Goal: Information Seeking & Learning: Check status

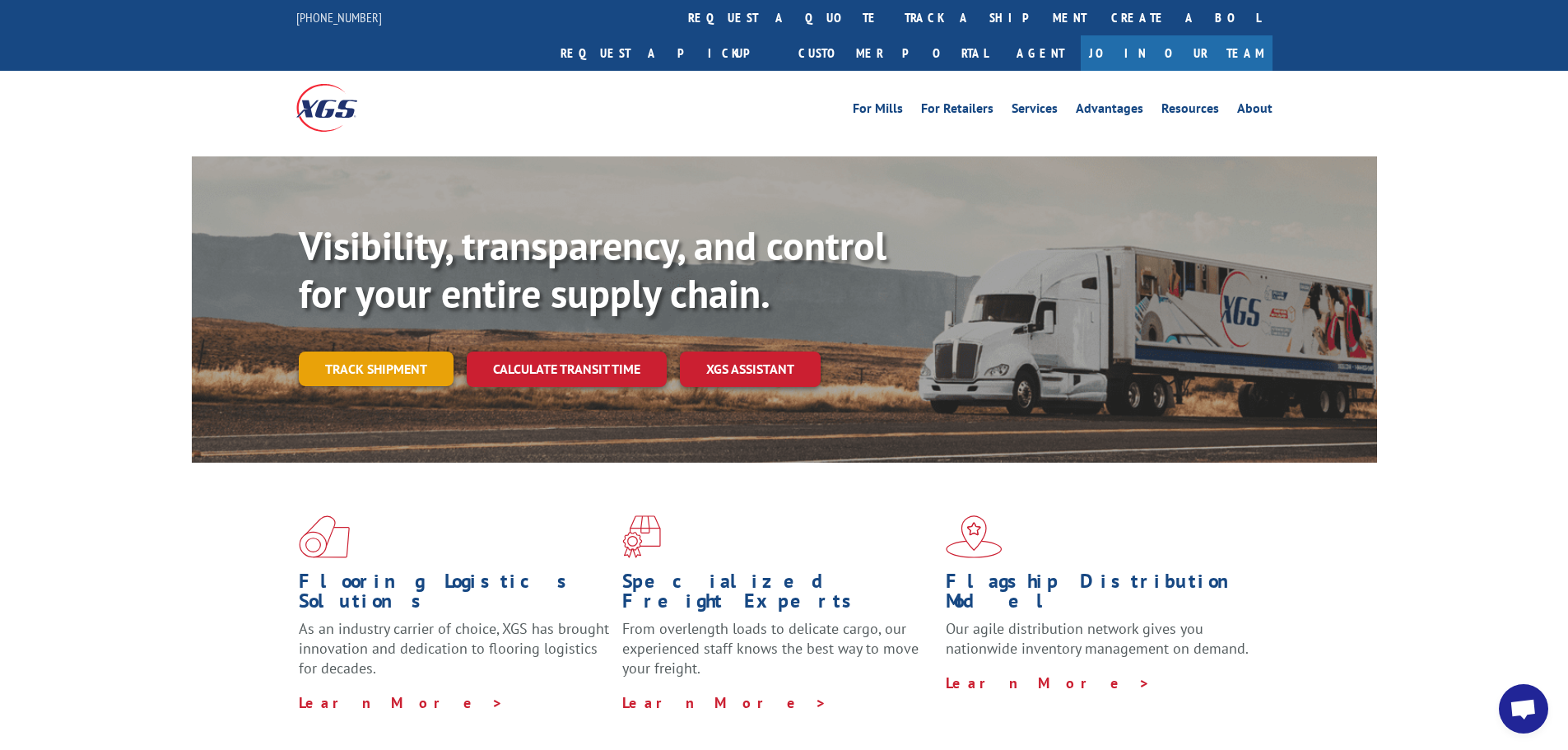
click at [372, 352] on link "Track shipment" at bounding box center [376, 368] width 155 height 35
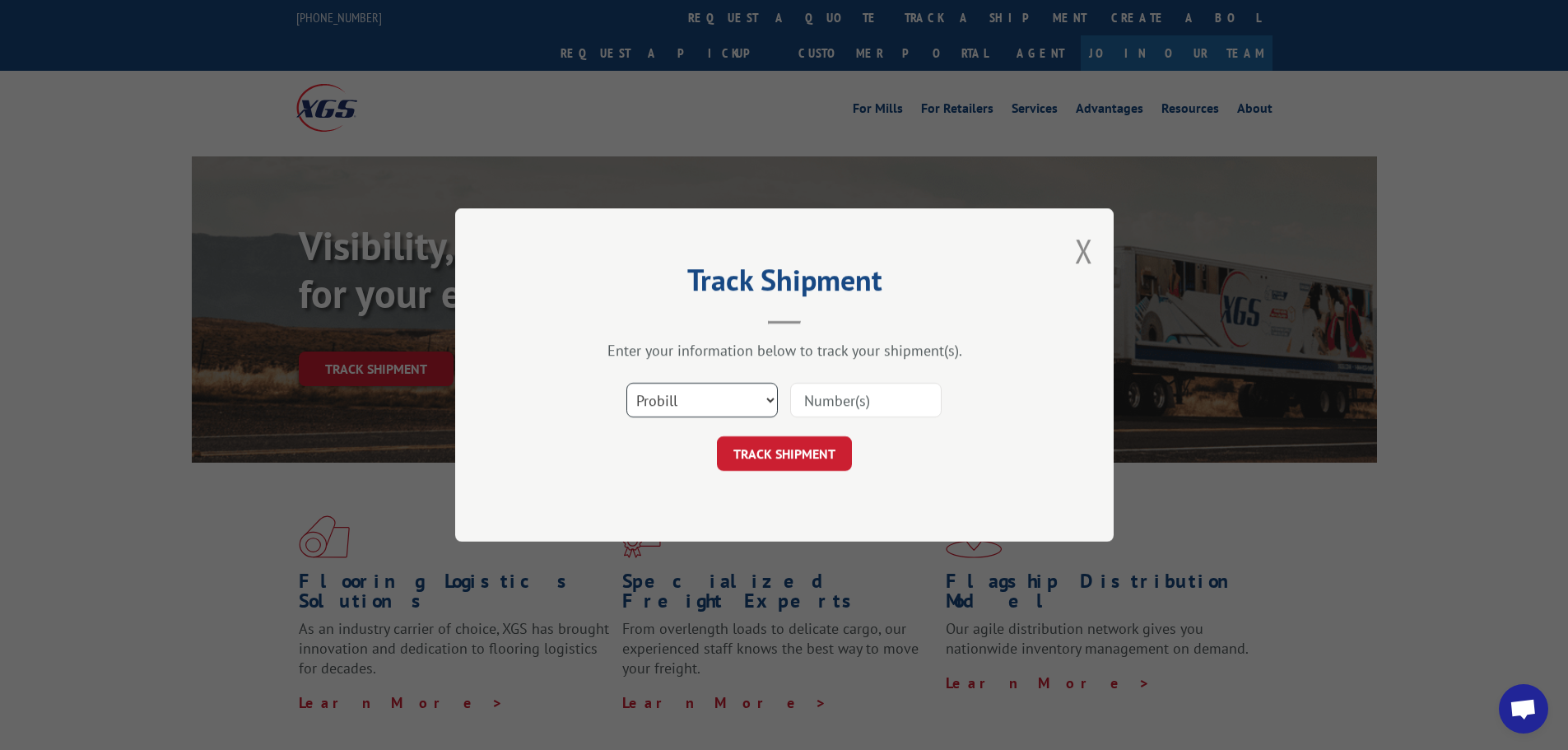
click at [767, 403] on select "Select category... Probill BOL PO" at bounding box center [702, 399] width 151 height 35
select select "bol"
click at [627, 382] on select "Select category... Probill BOL PO" at bounding box center [702, 399] width 151 height 35
click at [813, 403] on input at bounding box center [866, 399] width 151 height 35
type input "7087557"
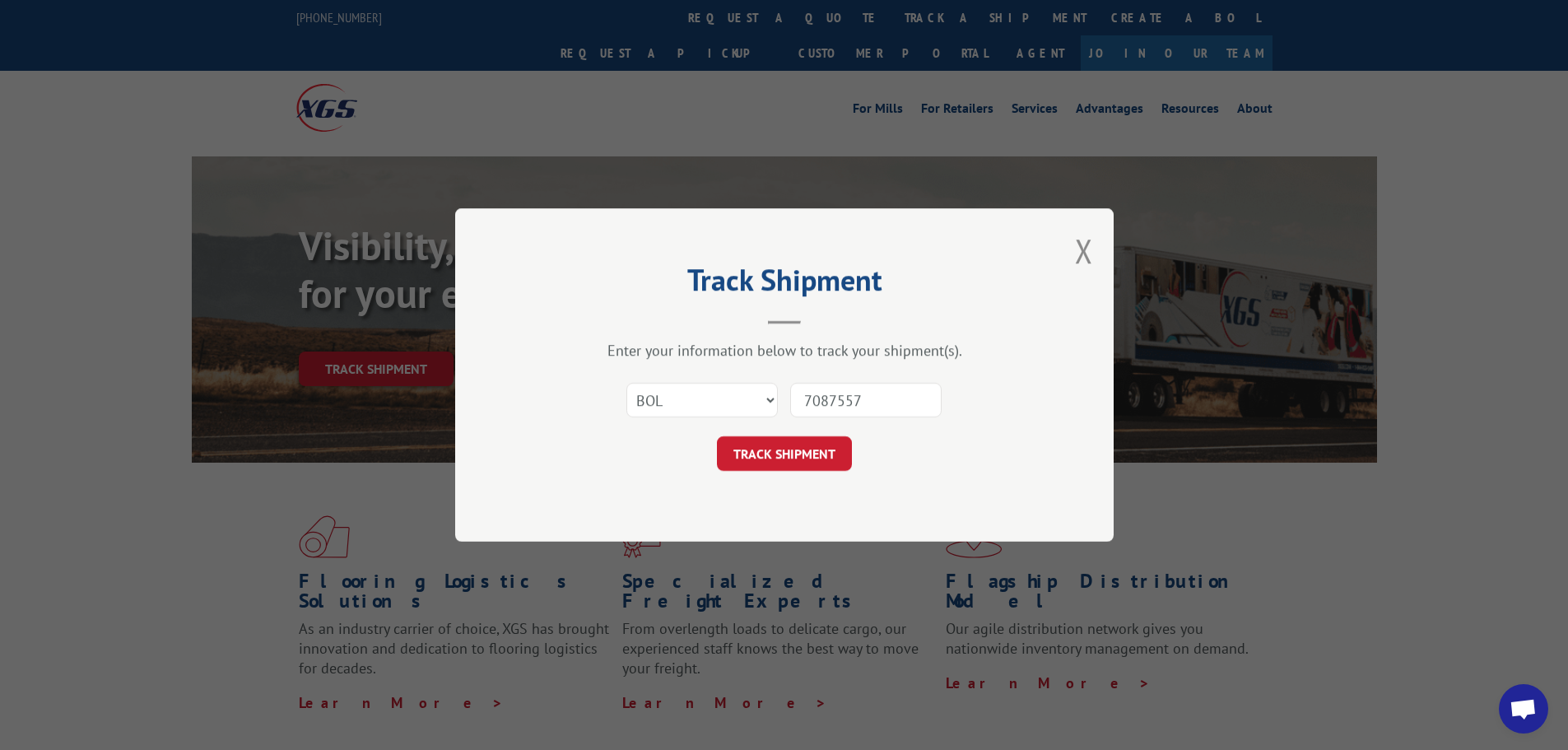
click button "TRACK SHIPMENT" at bounding box center [784, 453] width 135 height 35
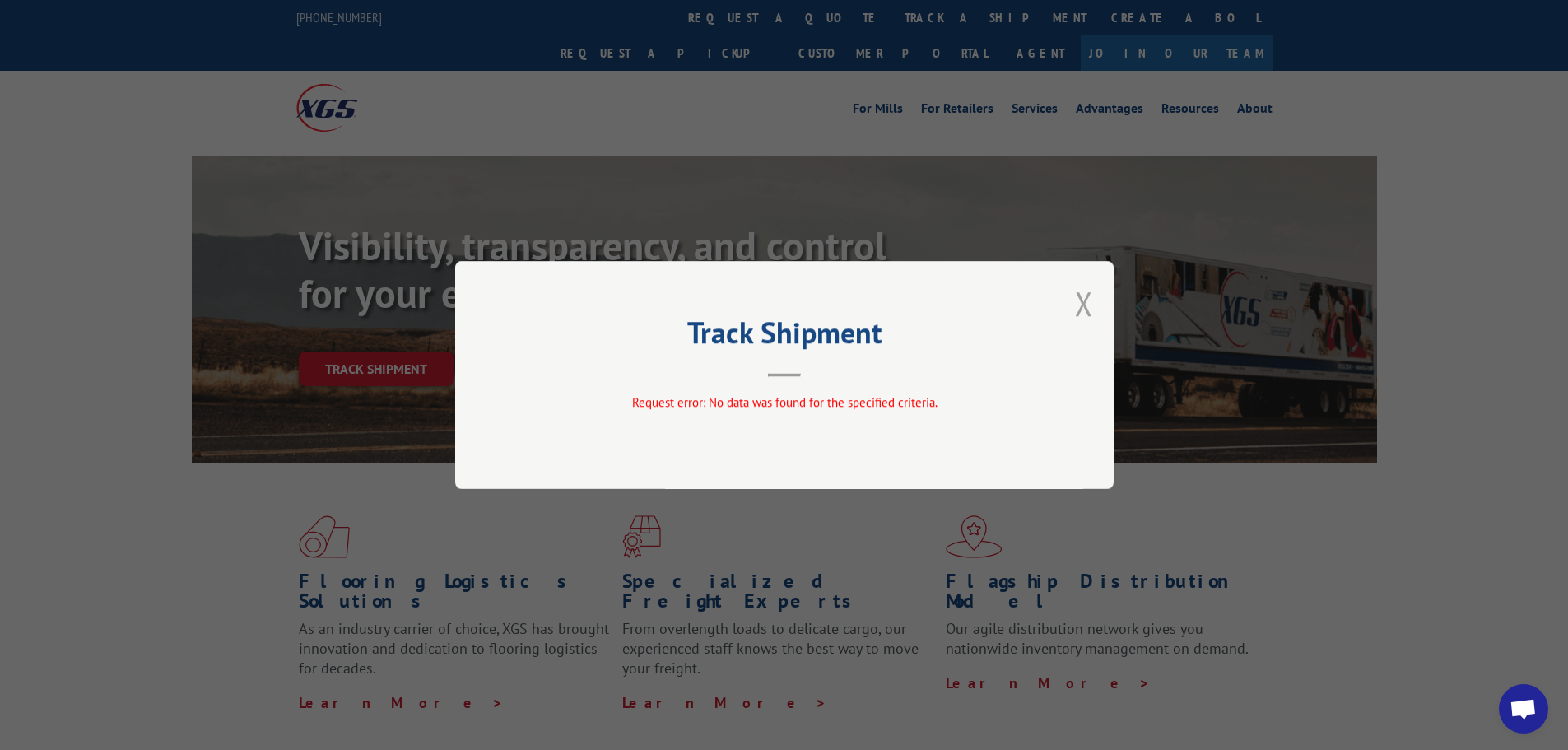
click at [1083, 301] on button "Close modal" at bounding box center [1084, 303] width 18 height 44
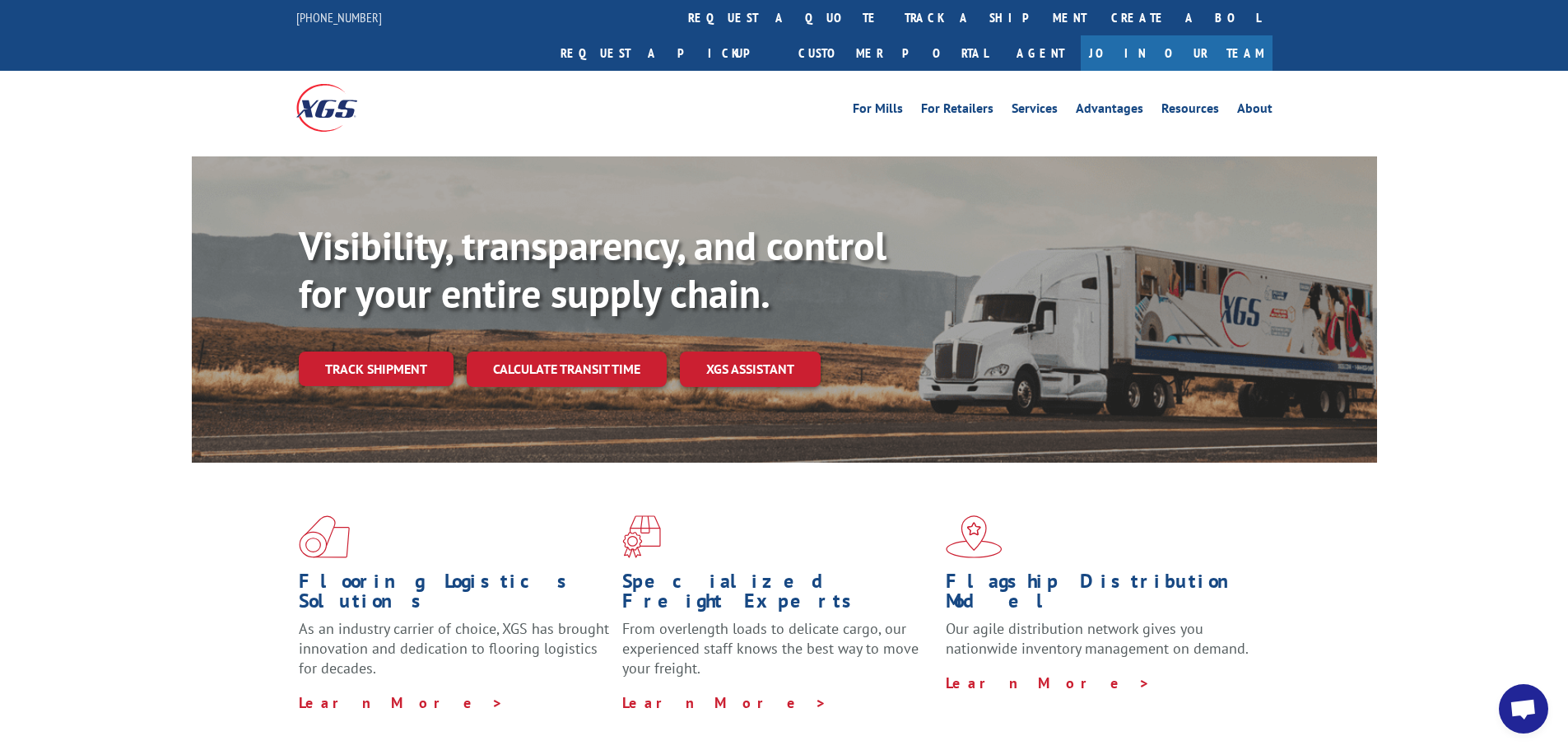
click at [390, 352] on link "Track shipment" at bounding box center [376, 368] width 155 height 35
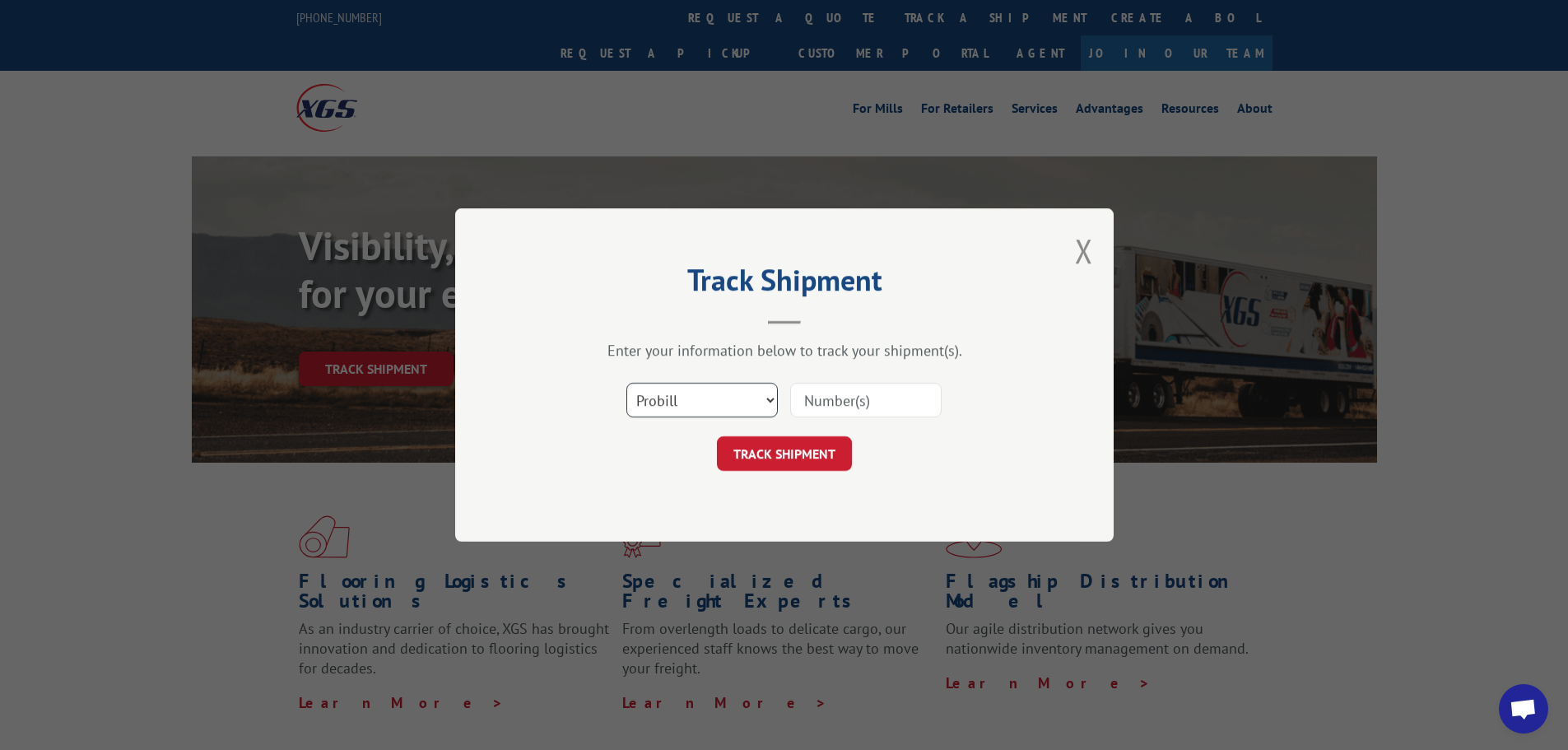
click at [768, 403] on select "Select category... Probill BOL PO" at bounding box center [702, 399] width 151 height 35
select select "bol"
click at [627, 382] on select "Select category... Probill BOL PO" at bounding box center [702, 399] width 151 height 35
click at [828, 406] on input at bounding box center [866, 399] width 151 height 35
type input "7083938"
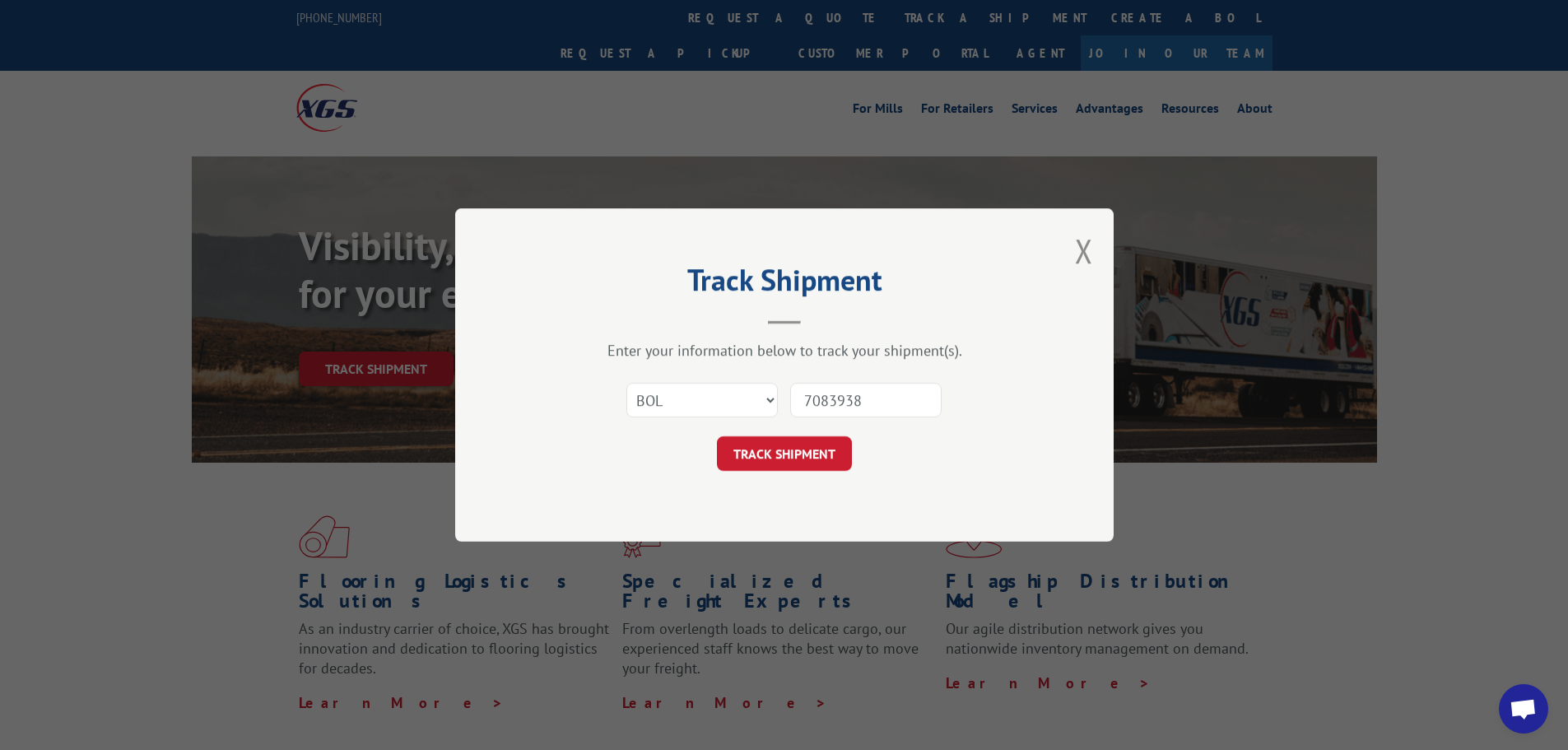
click button "TRACK SHIPMENT" at bounding box center [784, 453] width 135 height 35
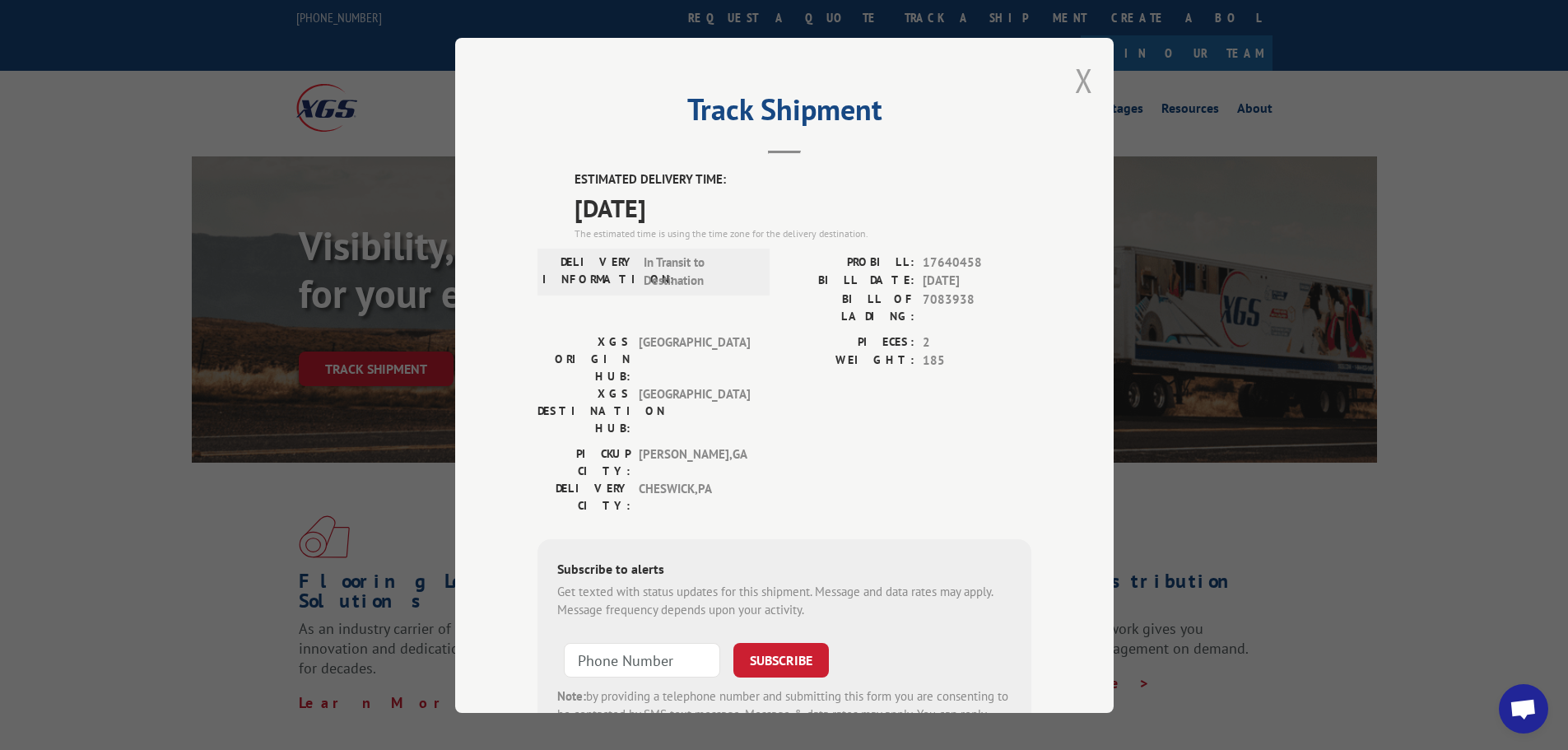
click at [1080, 88] on button "Close modal" at bounding box center [1084, 80] width 18 height 44
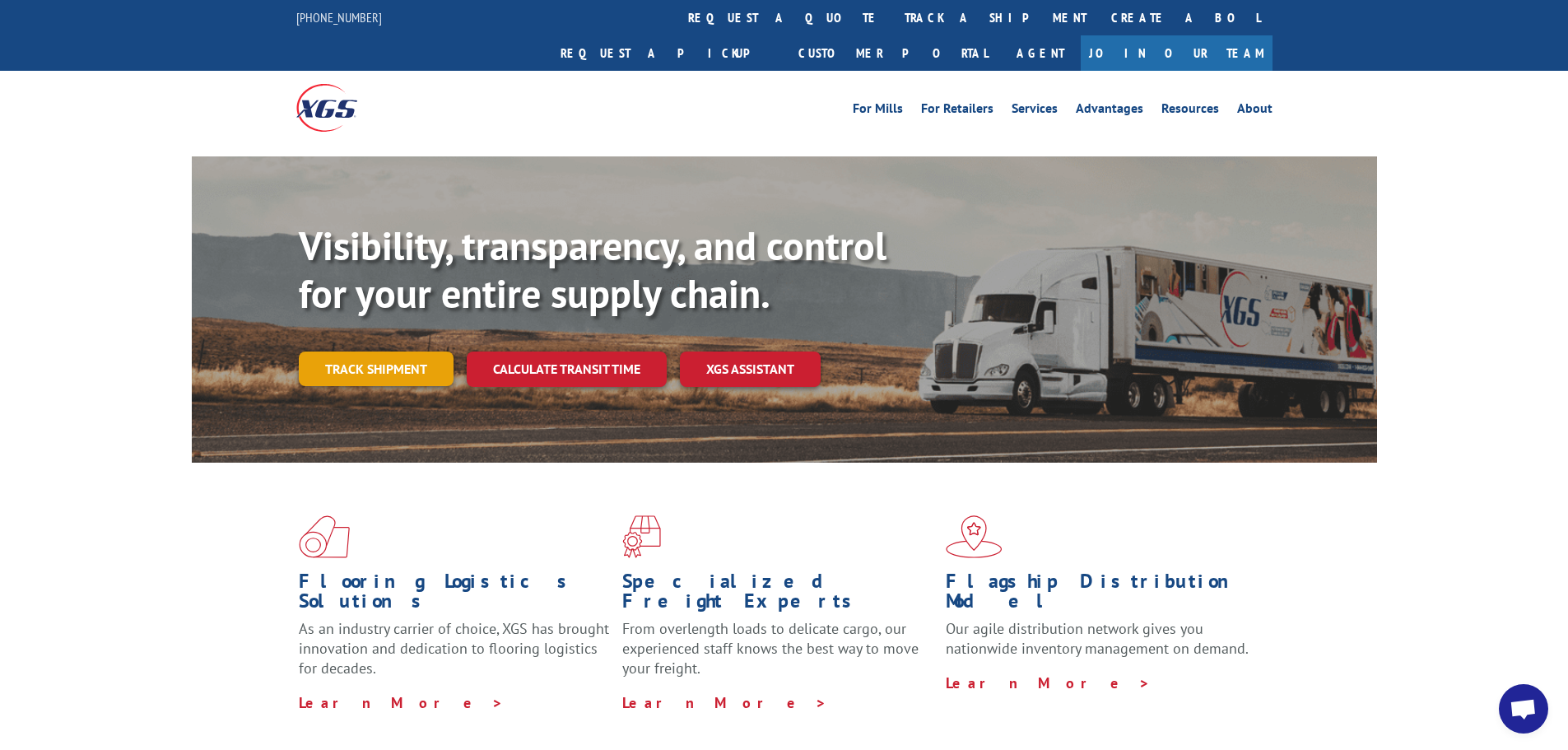
click at [365, 352] on link "Track shipment" at bounding box center [376, 368] width 155 height 35
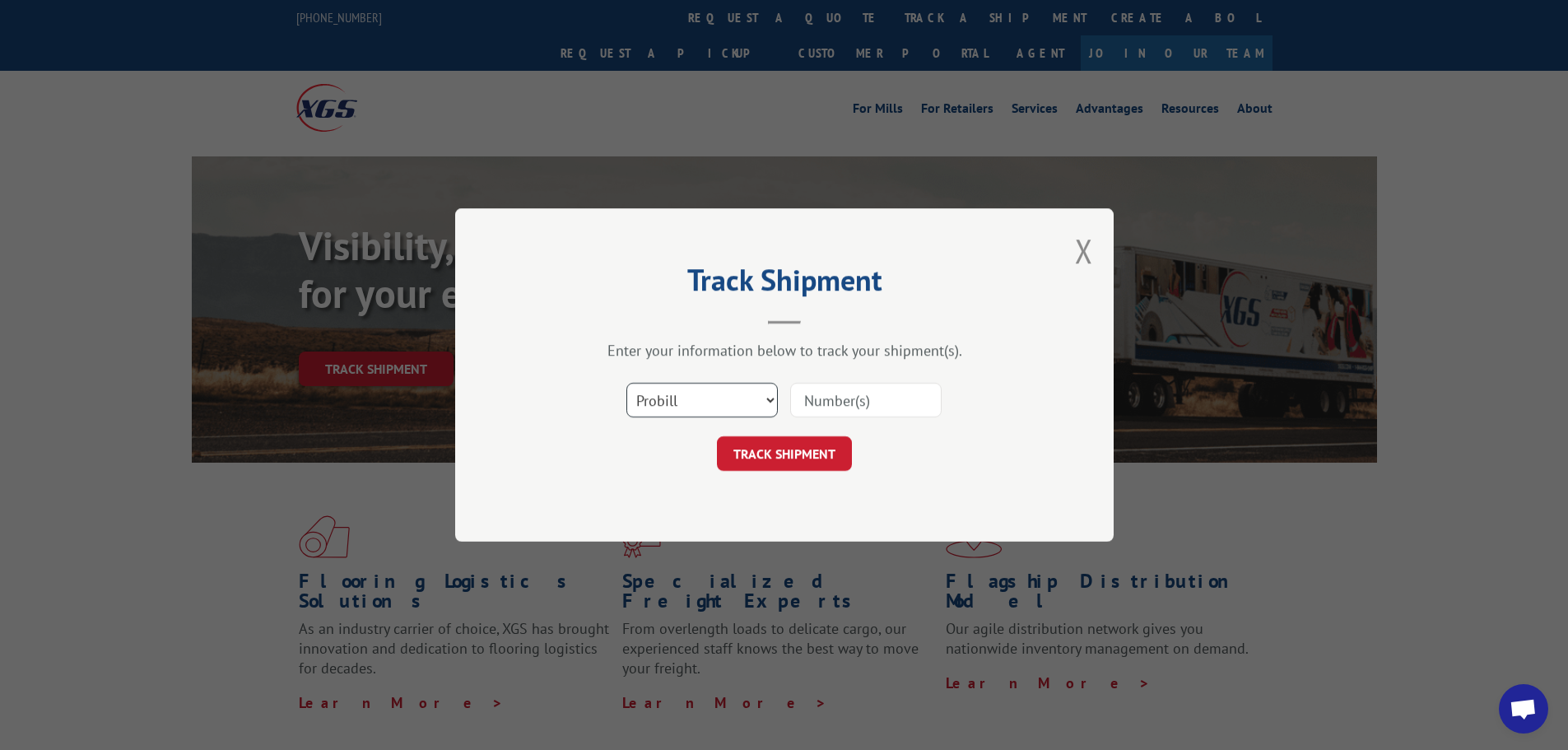
click at [771, 397] on select "Select category... Probill BOL PO" at bounding box center [702, 399] width 151 height 35
click at [772, 398] on select "Select category... Probill BOL PO" at bounding box center [702, 399] width 151 height 35
select select "bol"
click at [627, 382] on select "Select category... Probill BOL PO" at bounding box center [702, 399] width 151 height 35
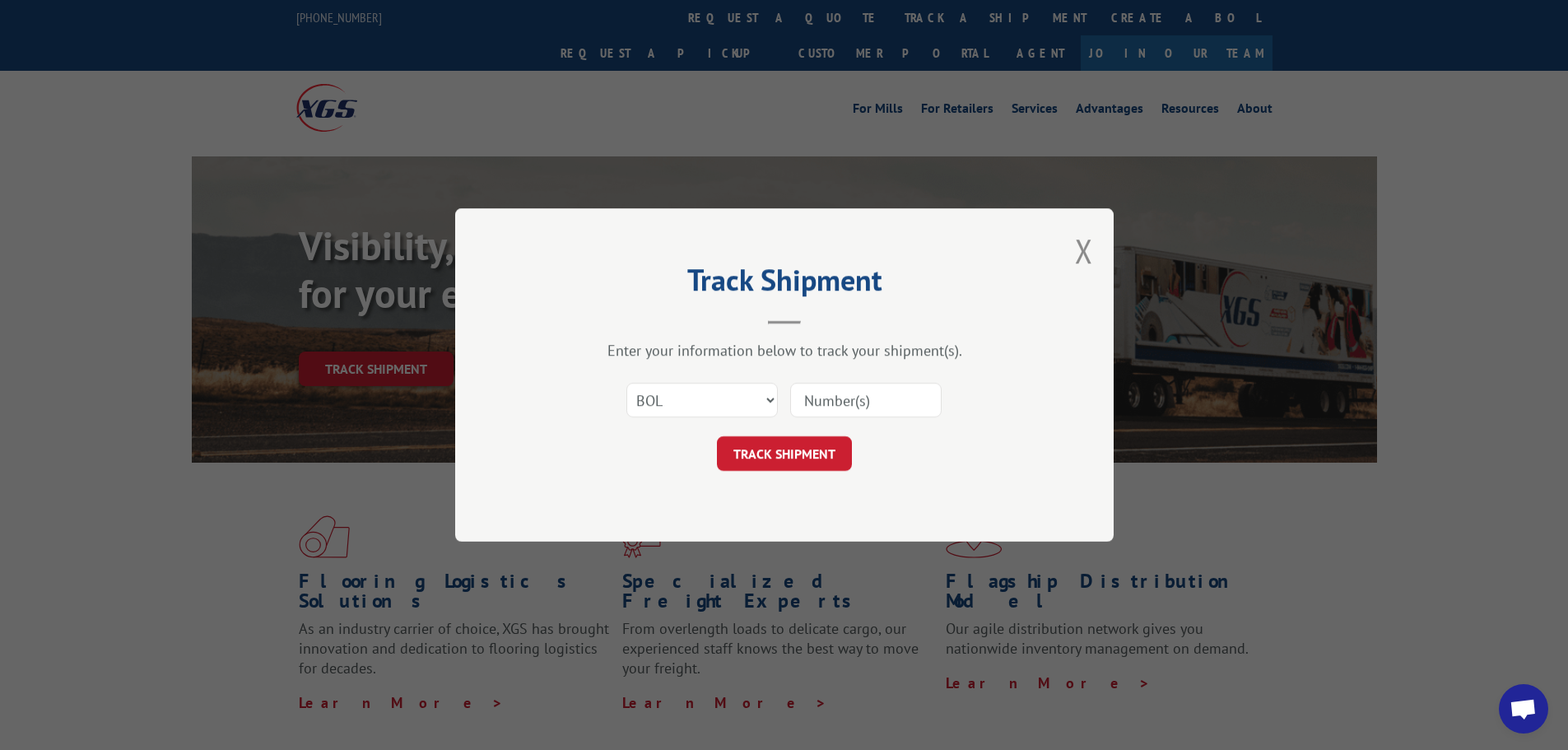
click at [815, 412] on input at bounding box center [866, 399] width 151 height 35
type input "7078347"
click button "TRACK SHIPMENT" at bounding box center [784, 453] width 135 height 35
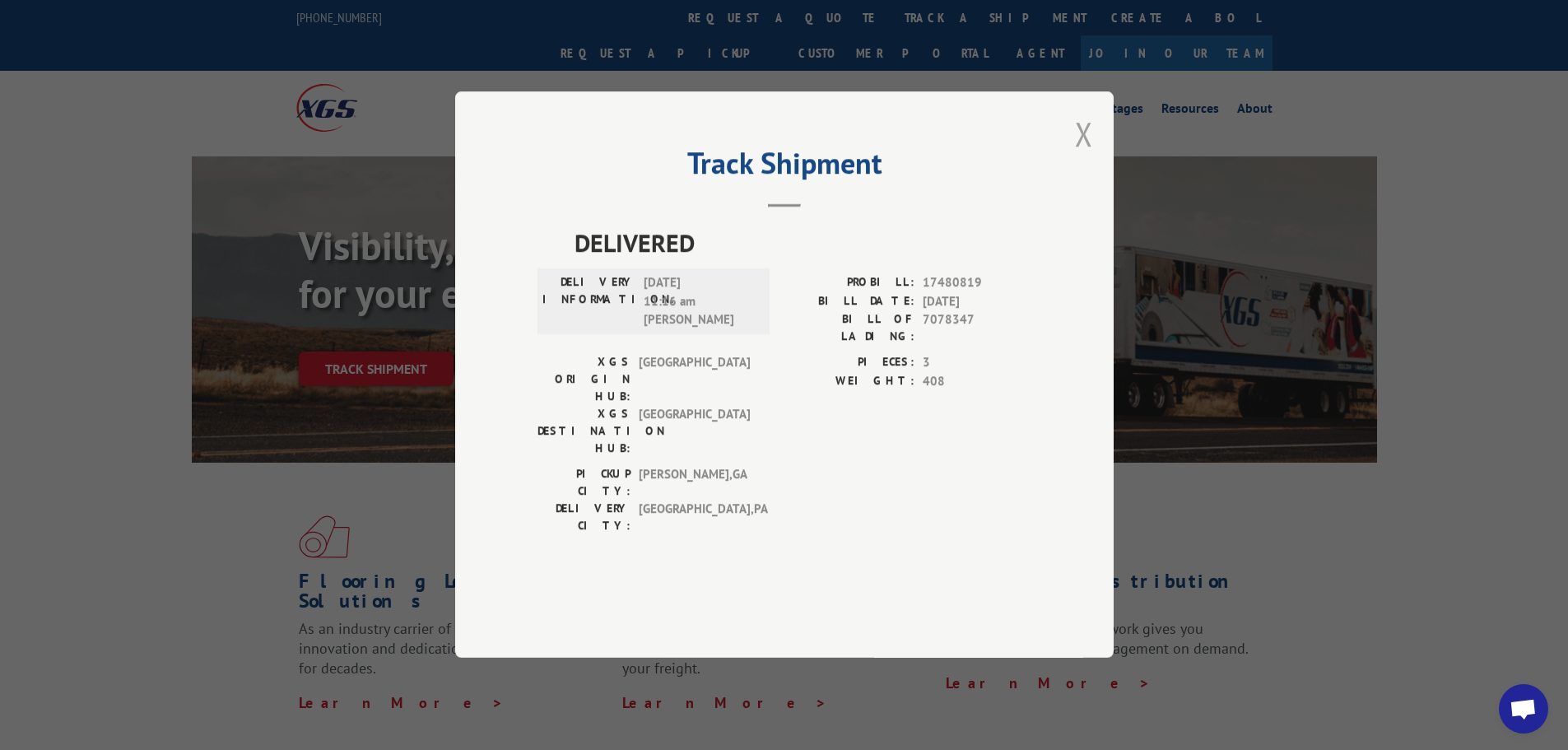
click at [1087, 156] on button "Close modal" at bounding box center [1084, 133] width 18 height 44
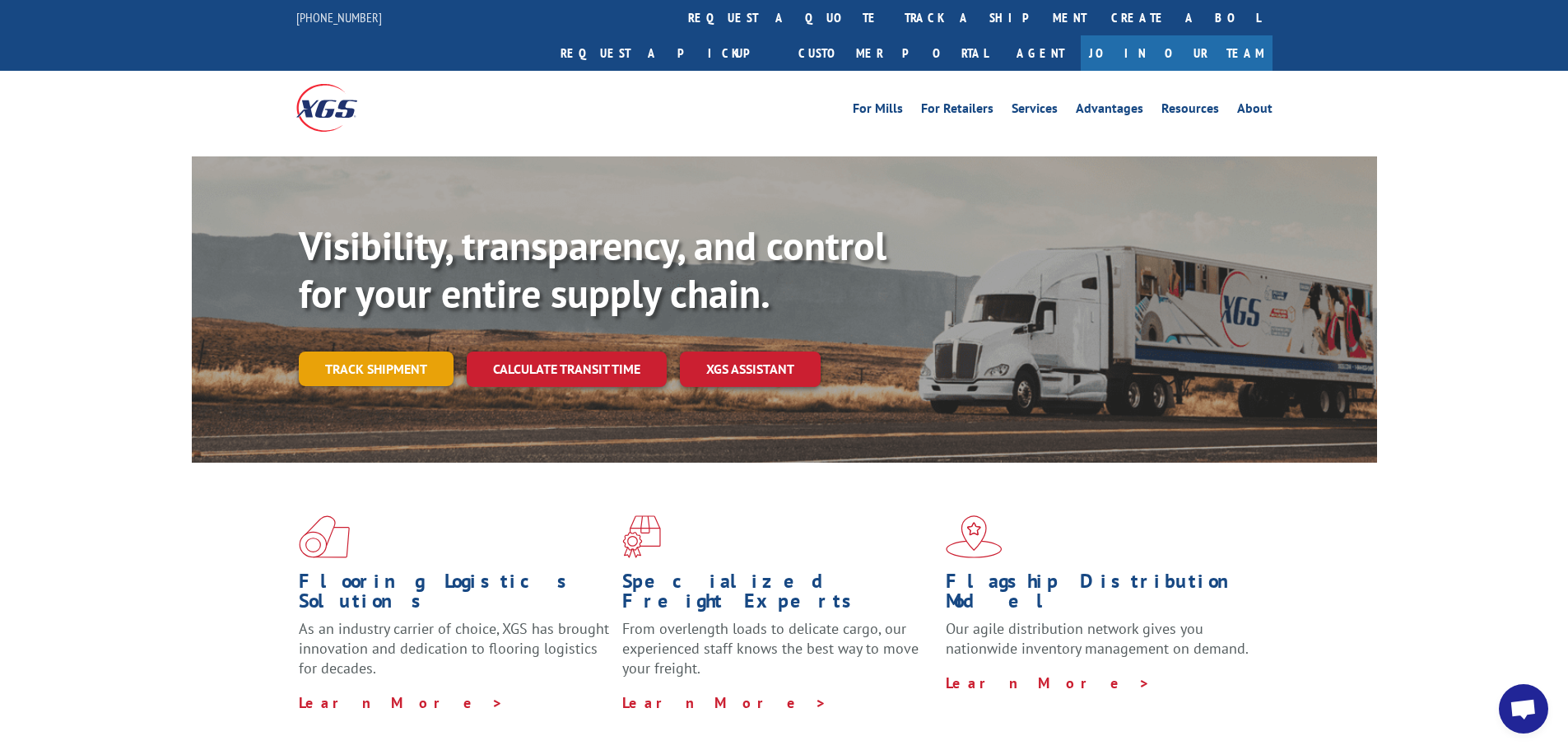
click at [378, 352] on link "Track shipment" at bounding box center [376, 368] width 155 height 35
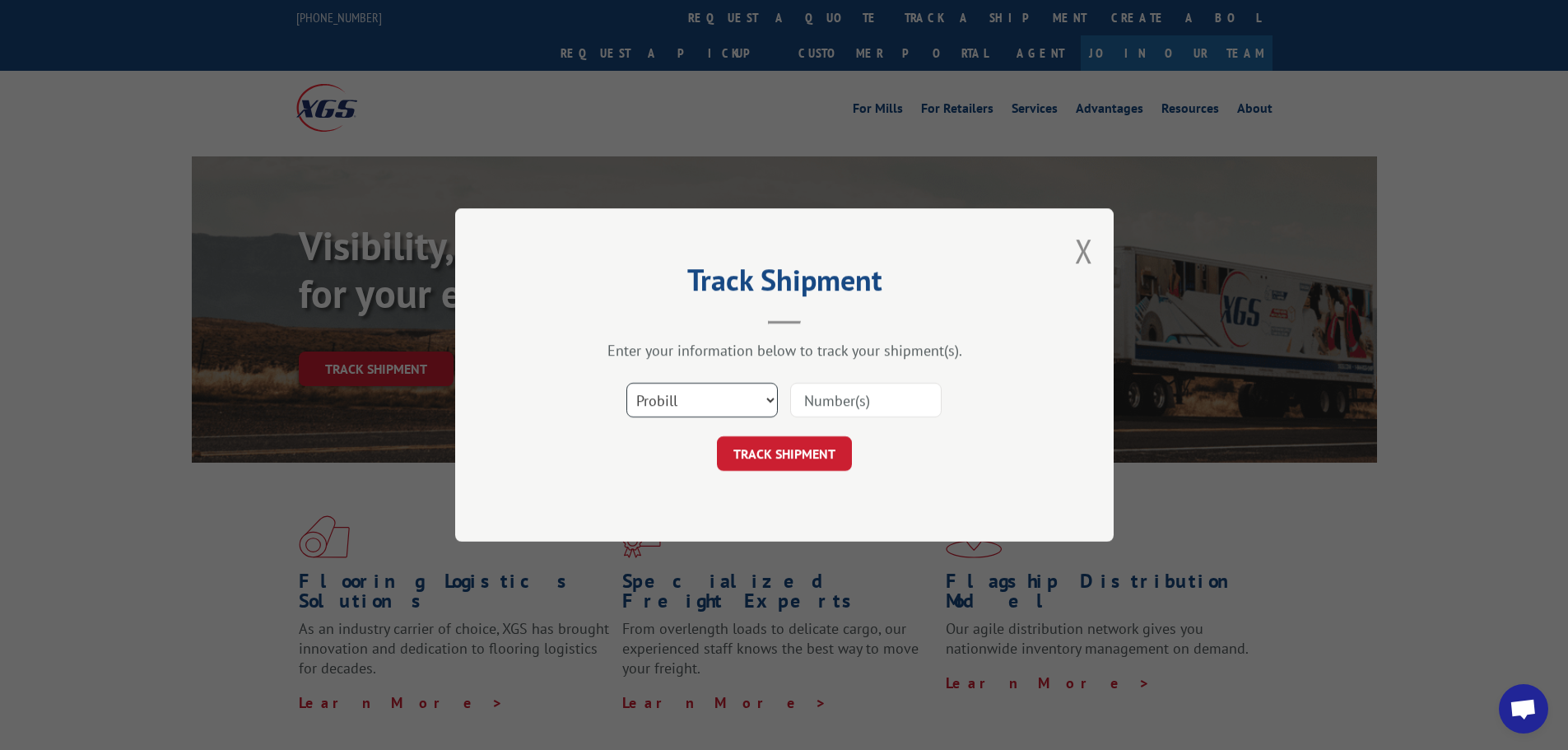
click at [770, 405] on select "Select category... Probill BOL PO" at bounding box center [702, 399] width 151 height 35
click at [627, 382] on select "Select category... Probill BOL PO" at bounding box center [702, 399] width 151 height 35
click at [839, 386] on input at bounding box center [866, 399] width 151 height 35
type input "7078348"
click button "TRACK SHIPMENT" at bounding box center [784, 453] width 135 height 35
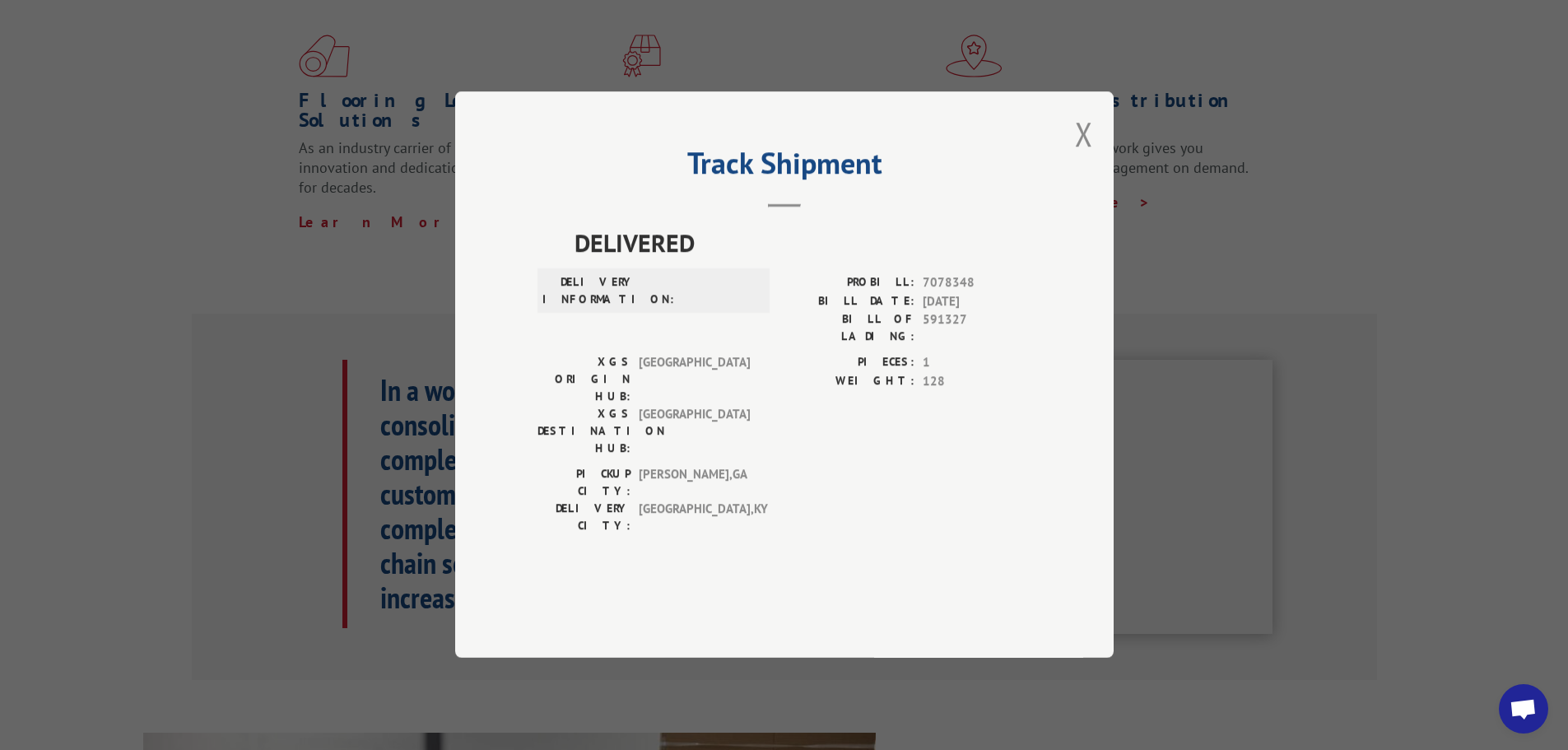
scroll to position [494, 0]
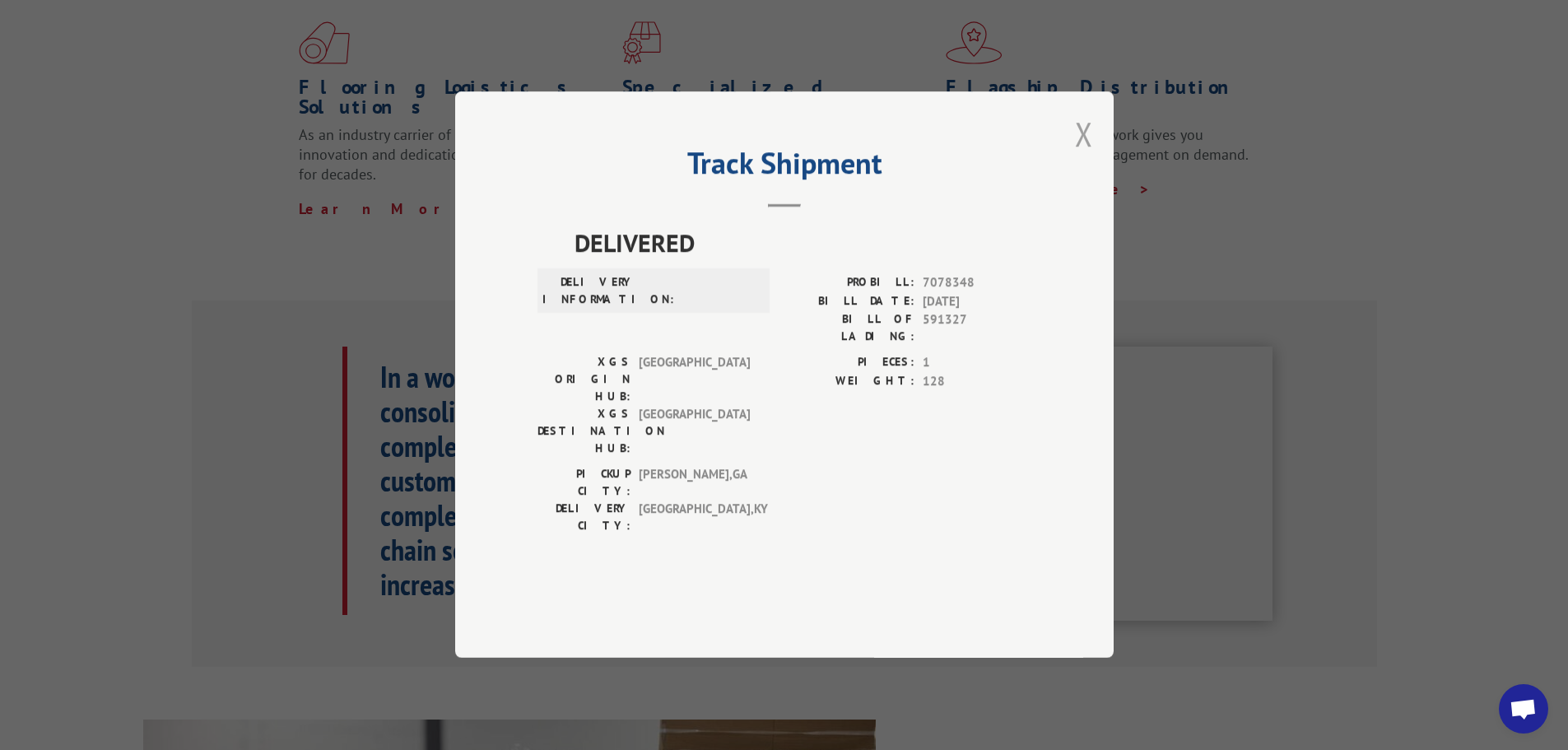
click at [1083, 156] on button "Close modal" at bounding box center [1084, 133] width 18 height 44
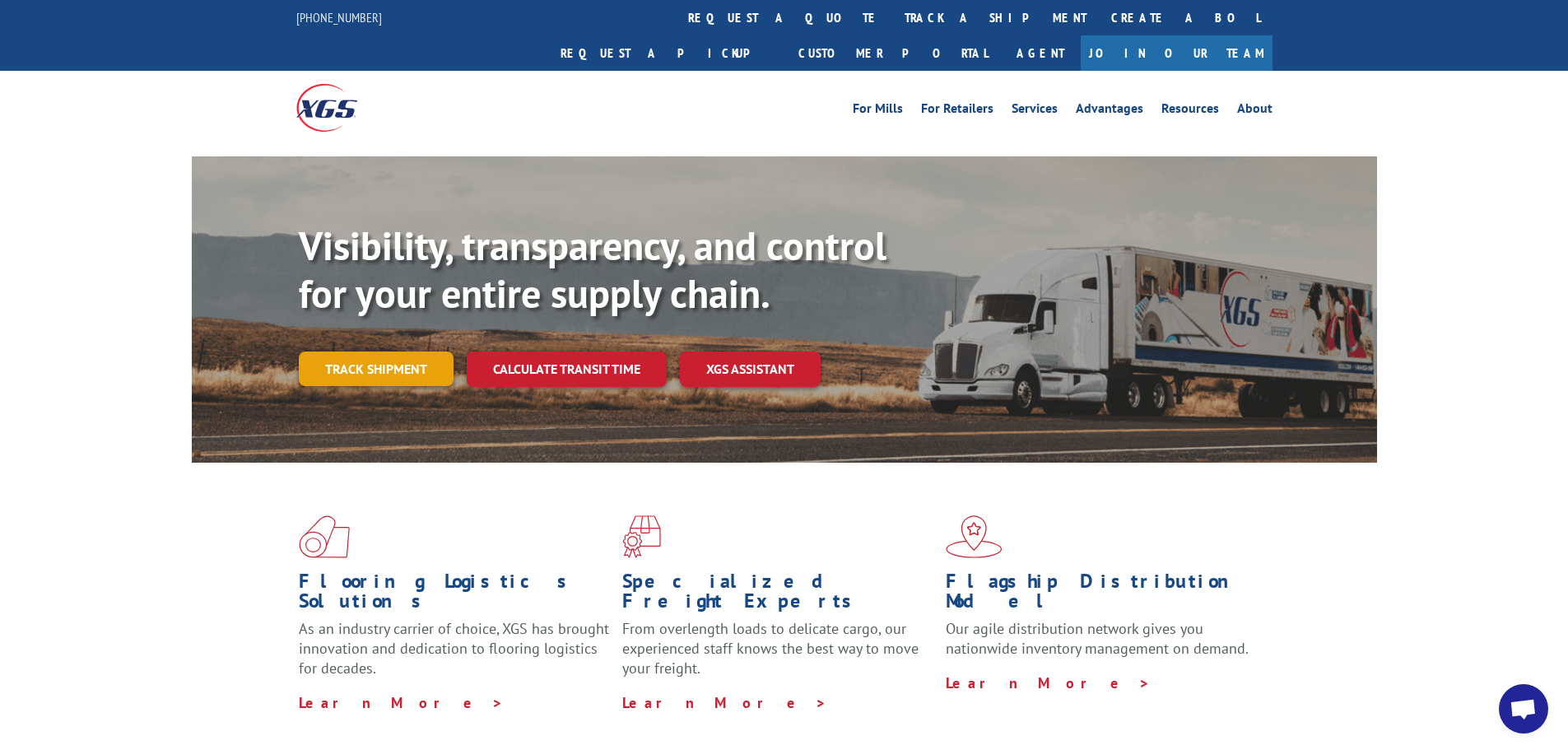
click at [420, 352] on link "Track shipment" at bounding box center [376, 368] width 155 height 35
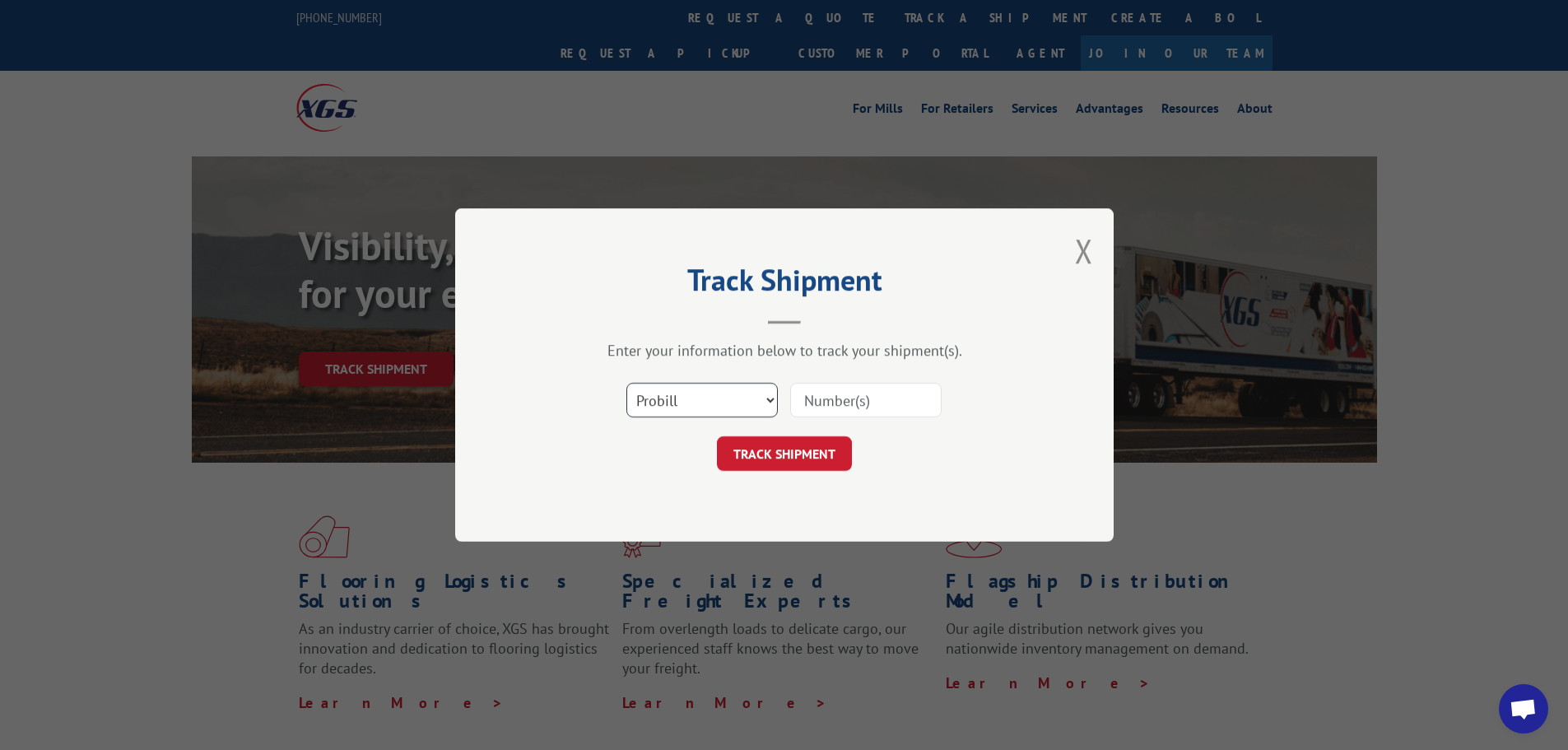
click at [768, 405] on select "Select category... Probill BOL PO" at bounding box center [702, 399] width 151 height 35
select select "bol"
click at [627, 382] on select "Select category... Probill BOL PO" at bounding box center [702, 399] width 151 height 35
click at [800, 400] on input at bounding box center [866, 399] width 151 height 35
type input "7078348"
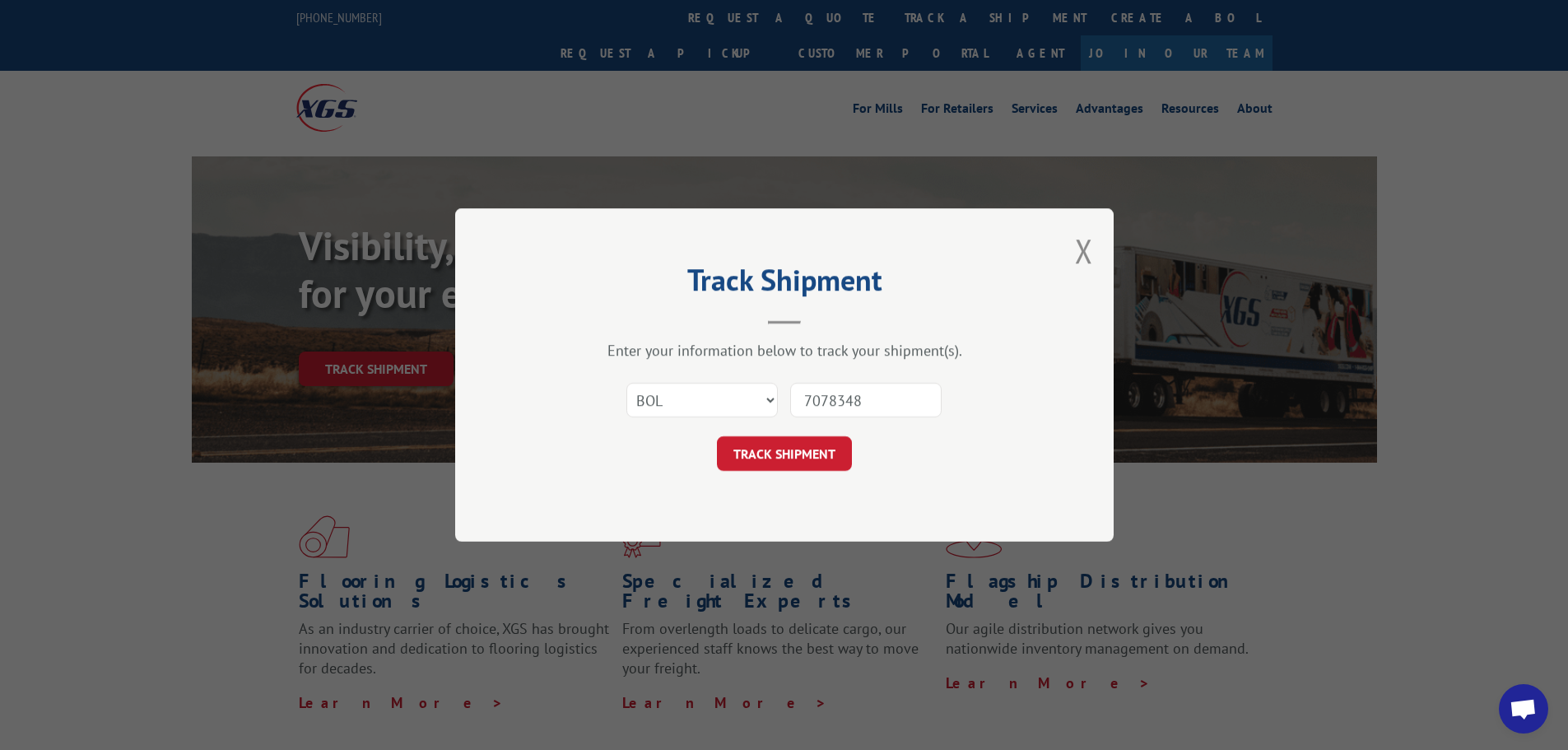
click button "TRACK SHIPMENT" at bounding box center [784, 453] width 135 height 35
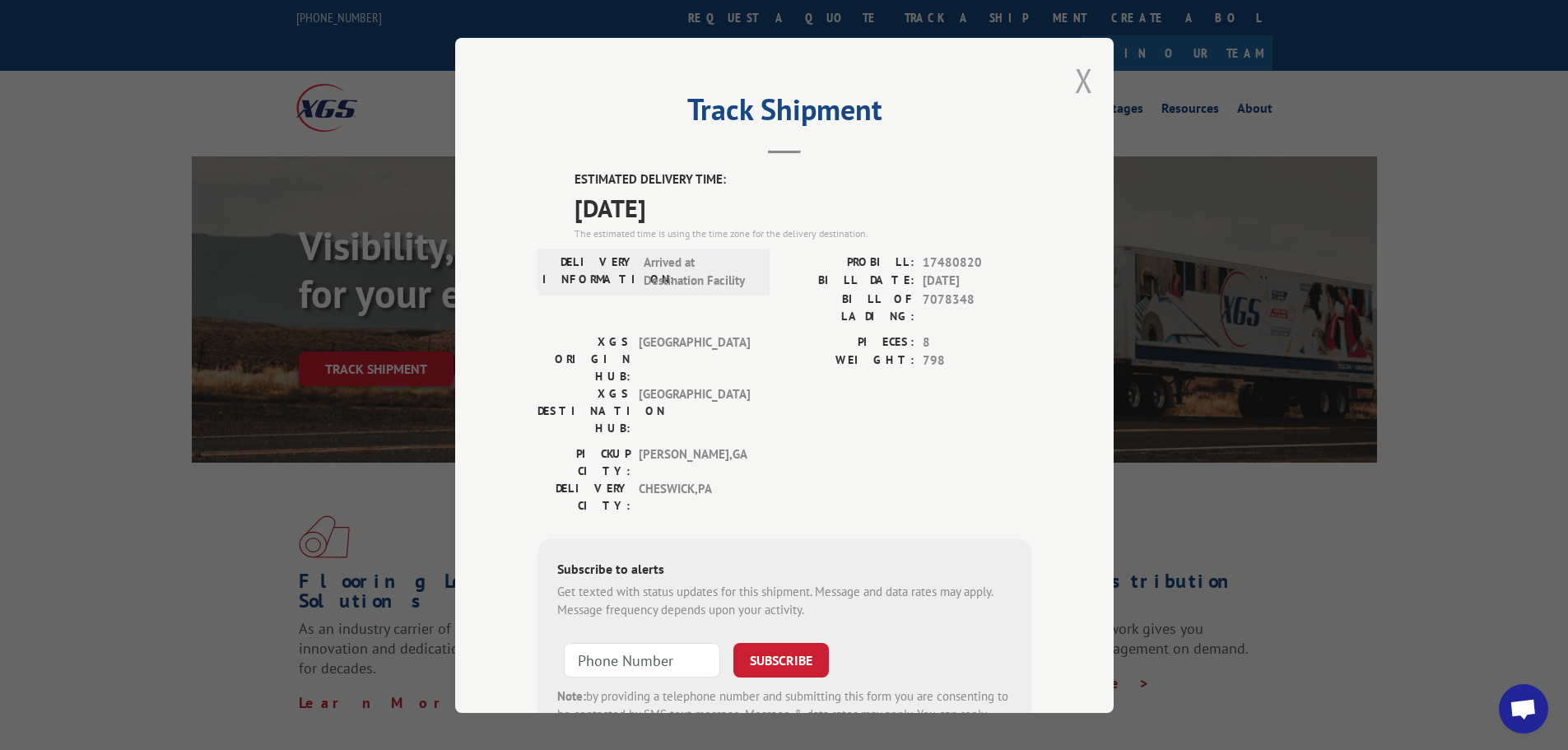
click at [1075, 69] on button "Close modal" at bounding box center [1084, 80] width 18 height 44
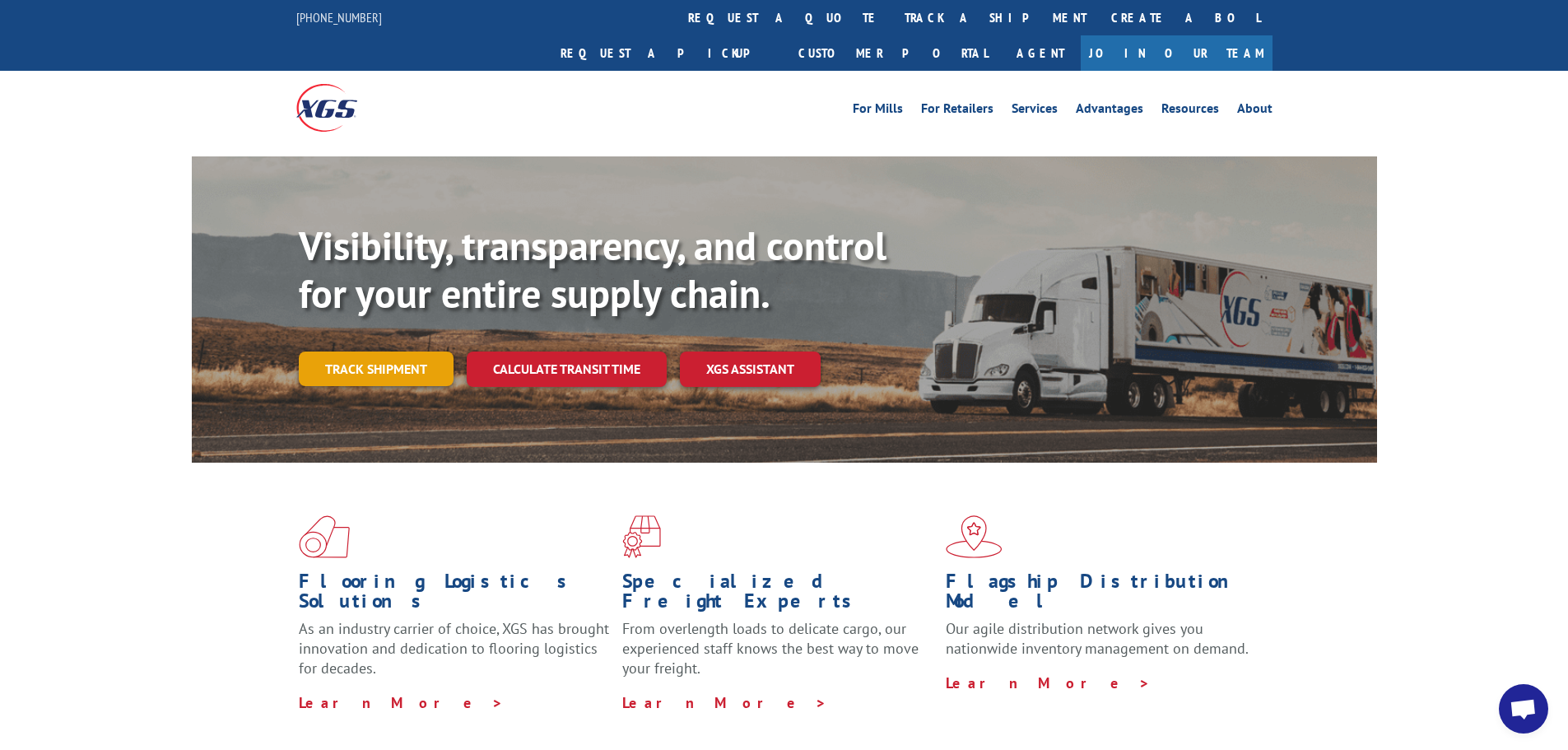
click at [389, 352] on link "Track shipment" at bounding box center [376, 368] width 155 height 35
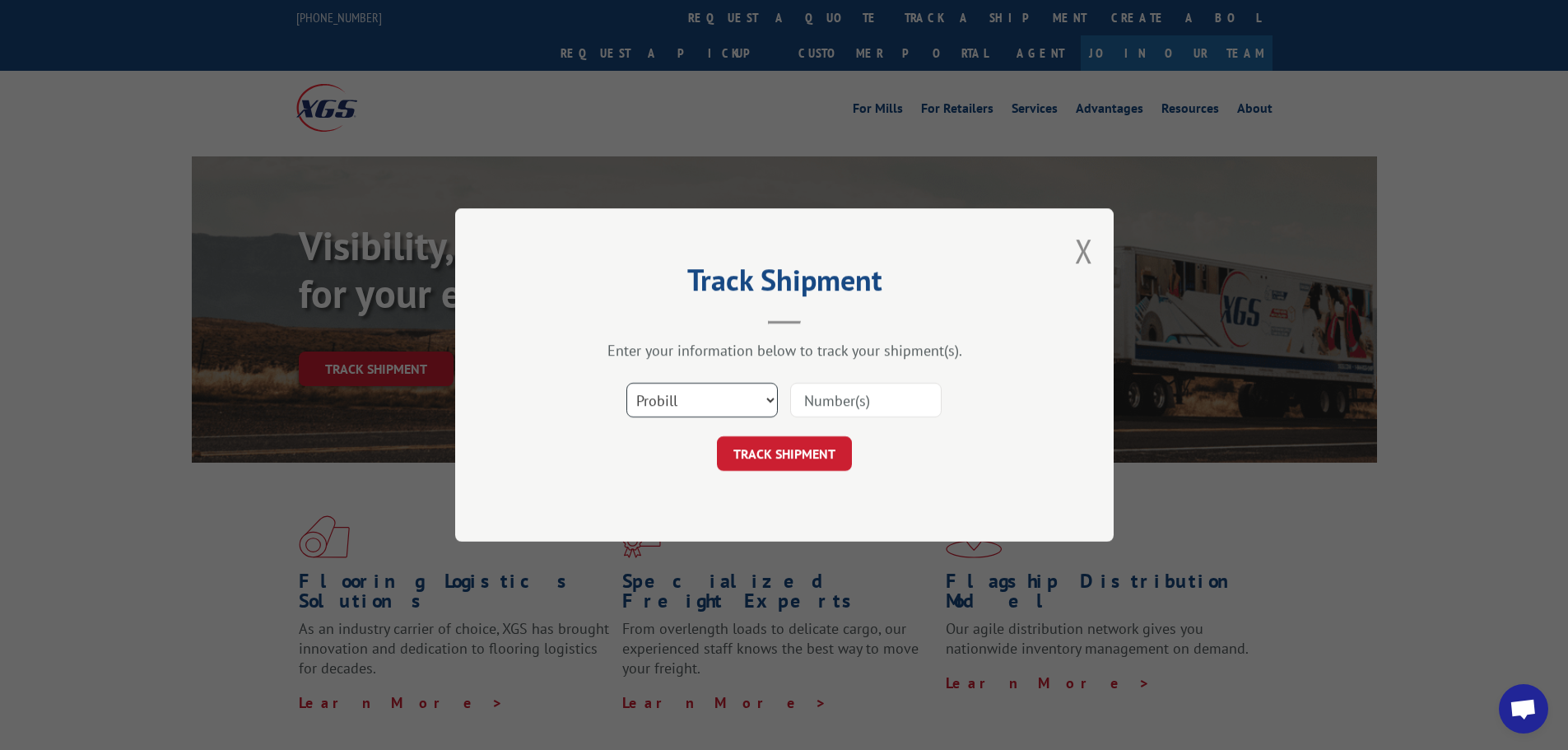
click at [770, 396] on select "Select category... Probill BOL PO" at bounding box center [702, 399] width 151 height 35
select select "bol"
click at [627, 382] on select "Select category... Probill BOL PO" at bounding box center [702, 399] width 151 height 35
click at [792, 403] on input at bounding box center [866, 399] width 151 height 35
click at [821, 396] on input at bounding box center [866, 399] width 151 height 35
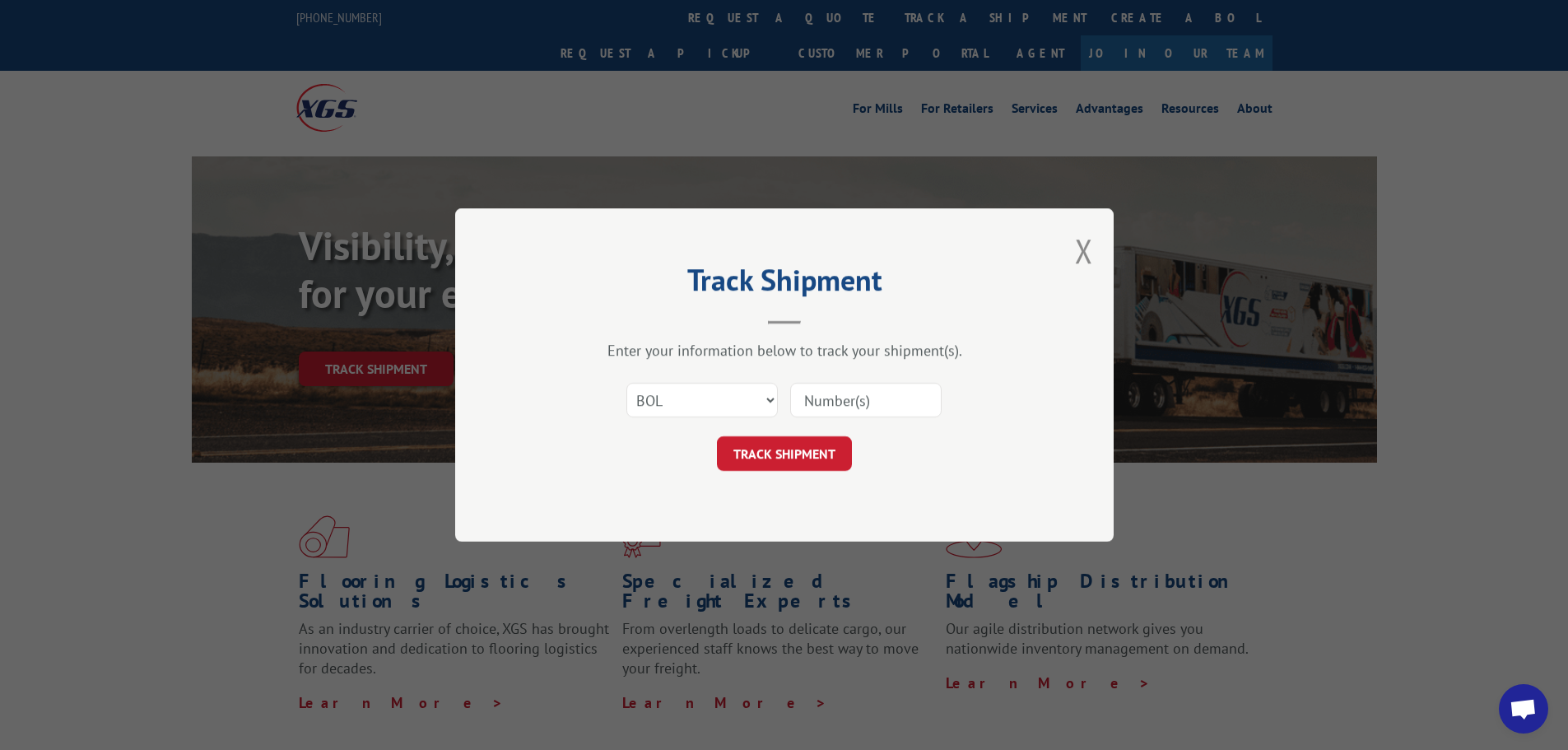
click at [821, 396] on input at bounding box center [866, 399] width 151 height 35
type input "7078348"
click button "TRACK SHIPMENT" at bounding box center [784, 453] width 135 height 35
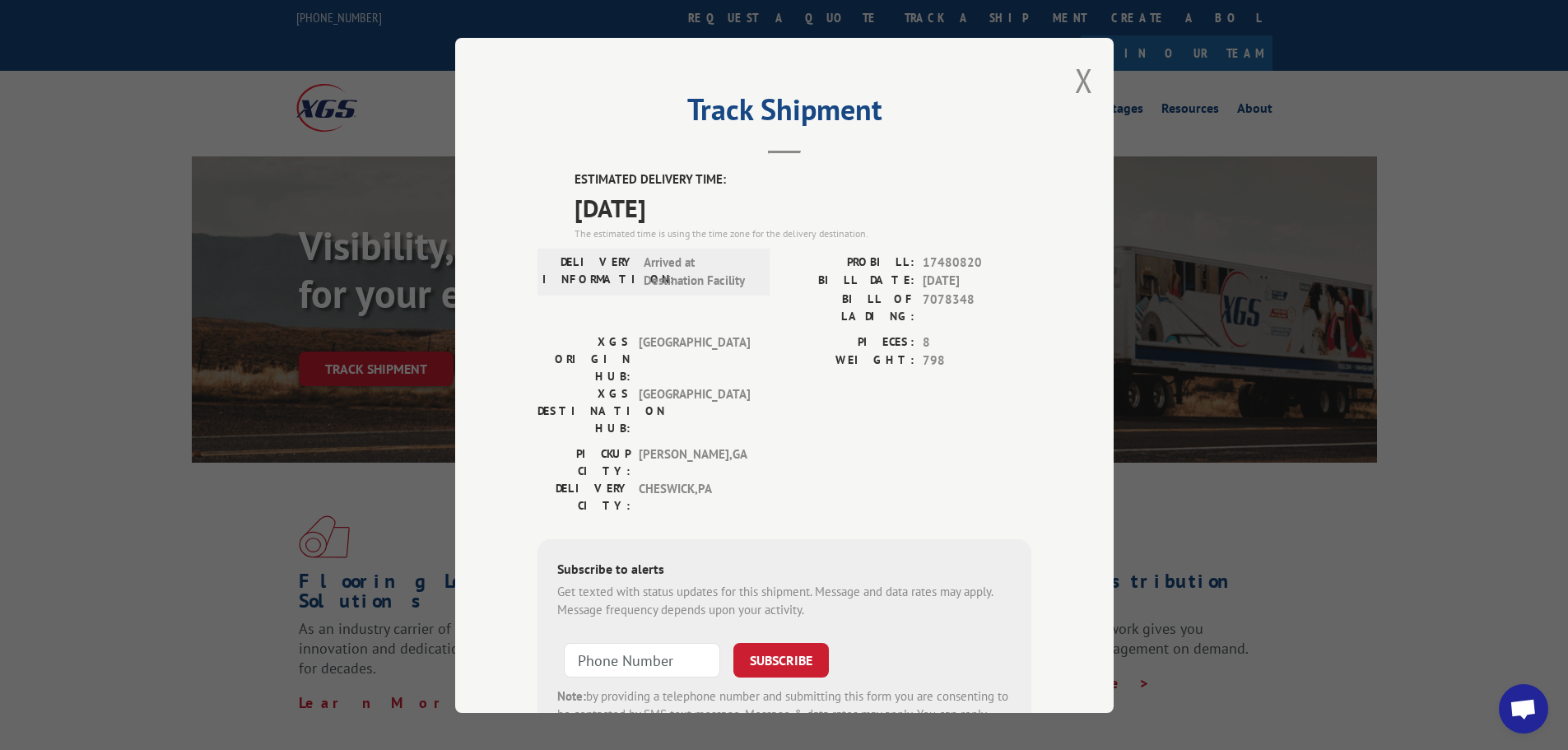
click at [1061, 59] on div "Track Shipment ESTIMATED DELIVERY TIME: [DATE] The estimated time is using the …" at bounding box center [784, 376] width 659 height 675
click at [1075, 84] on button "Close modal" at bounding box center [1084, 80] width 18 height 44
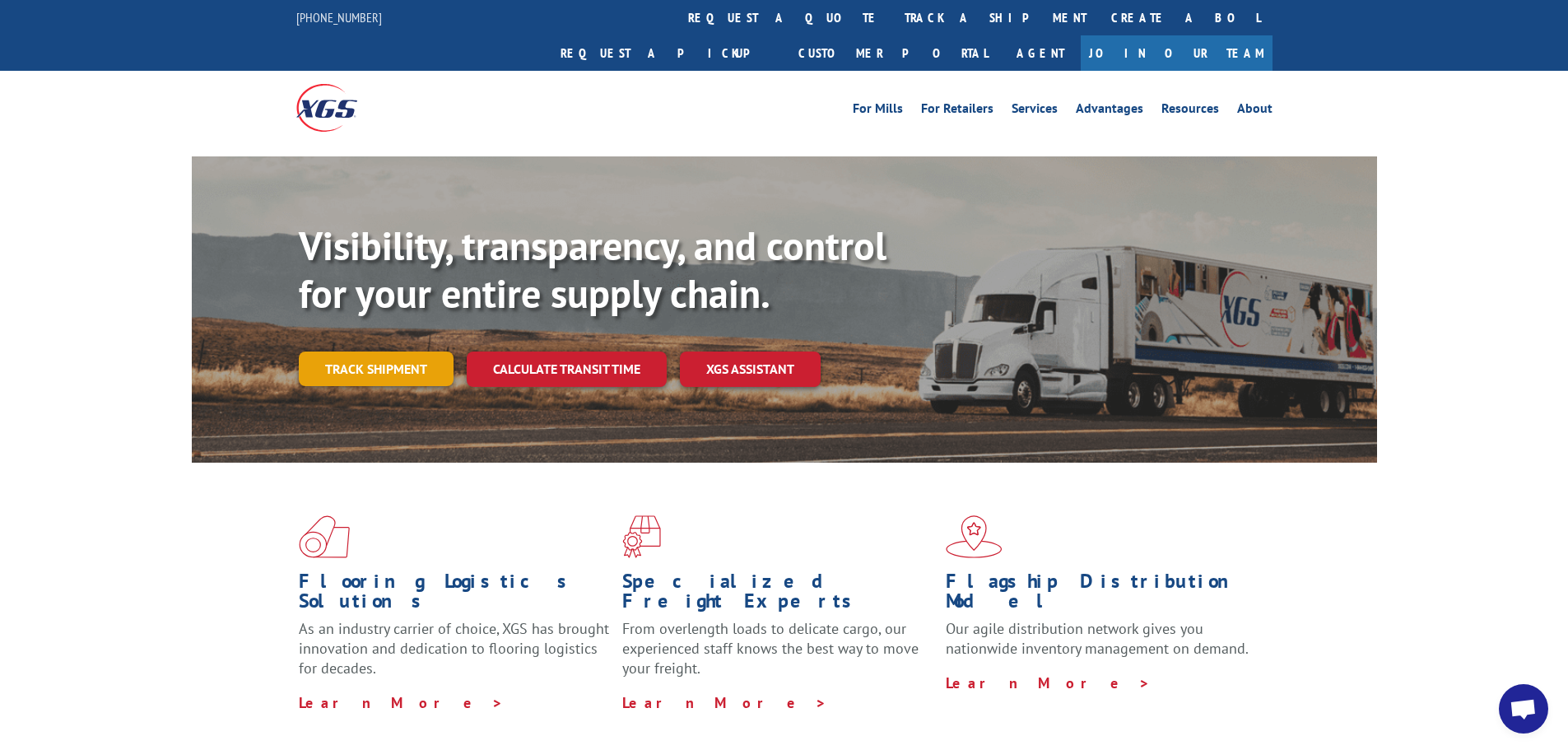
click at [369, 352] on link "Track shipment" at bounding box center [376, 368] width 155 height 35
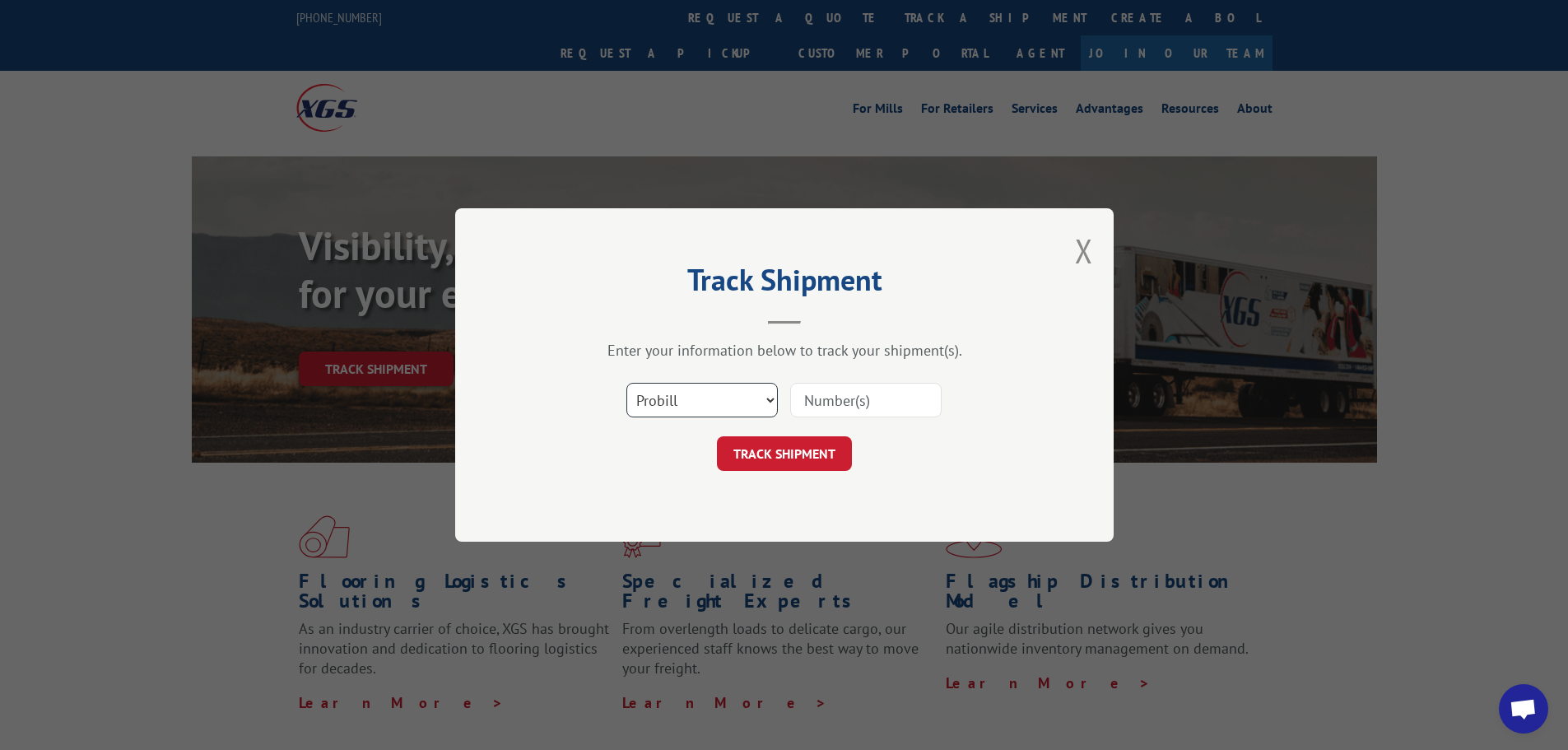
click at [768, 402] on select "Select category... Probill BOL PO" at bounding box center [702, 399] width 151 height 35
select select "bol"
click at [627, 382] on select "Select category... Probill BOL PO" at bounding box center [702, 399] width 151 height 35
click at [801, 408] on input at bounding box center [866, 399] width 151 height 35
click at [808, 403] on input at bounding box center [866, 399] width 151 height 35
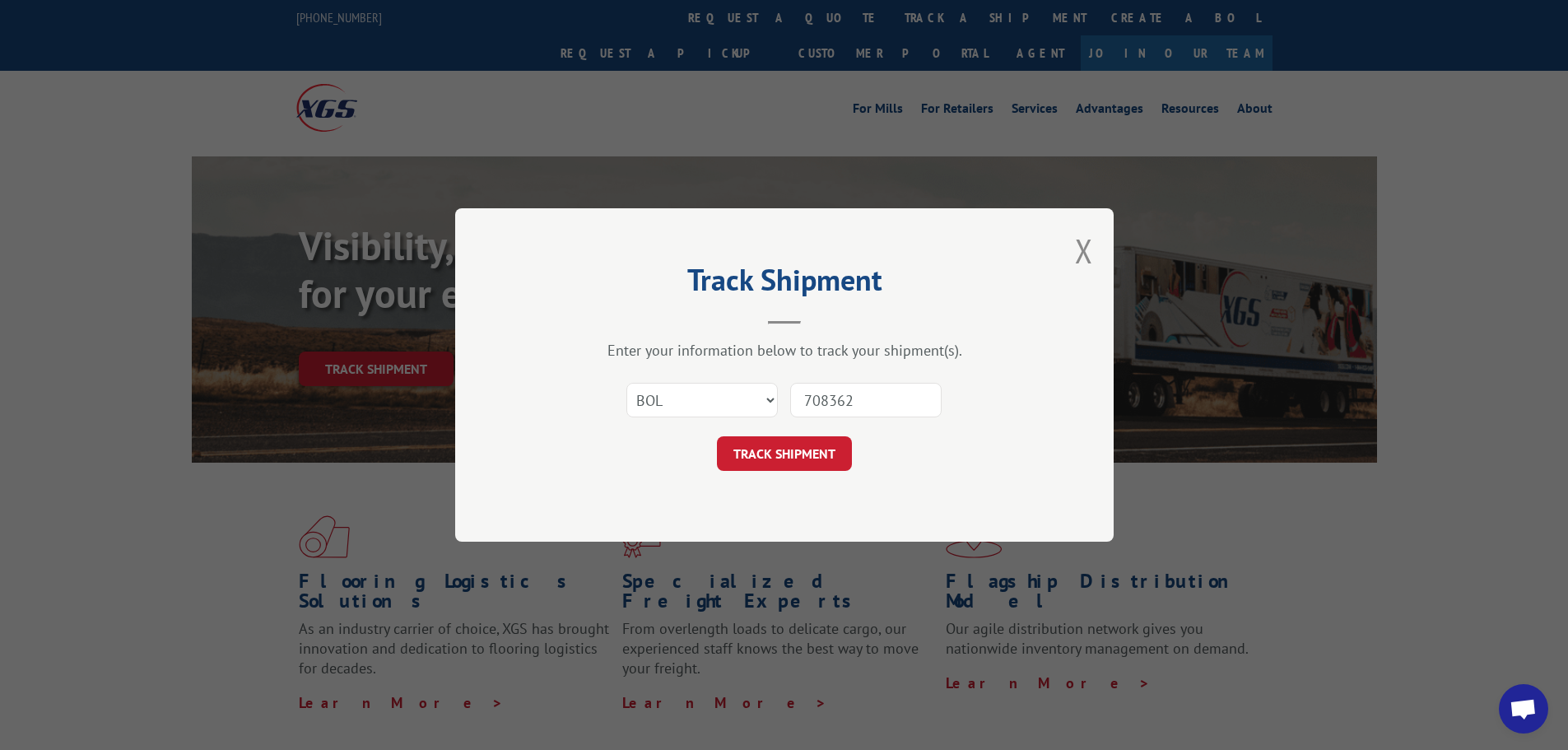
type input "7083623"
click button "TRACK SHIPMENT" at bounding box center [784, 453] width 135 height 35
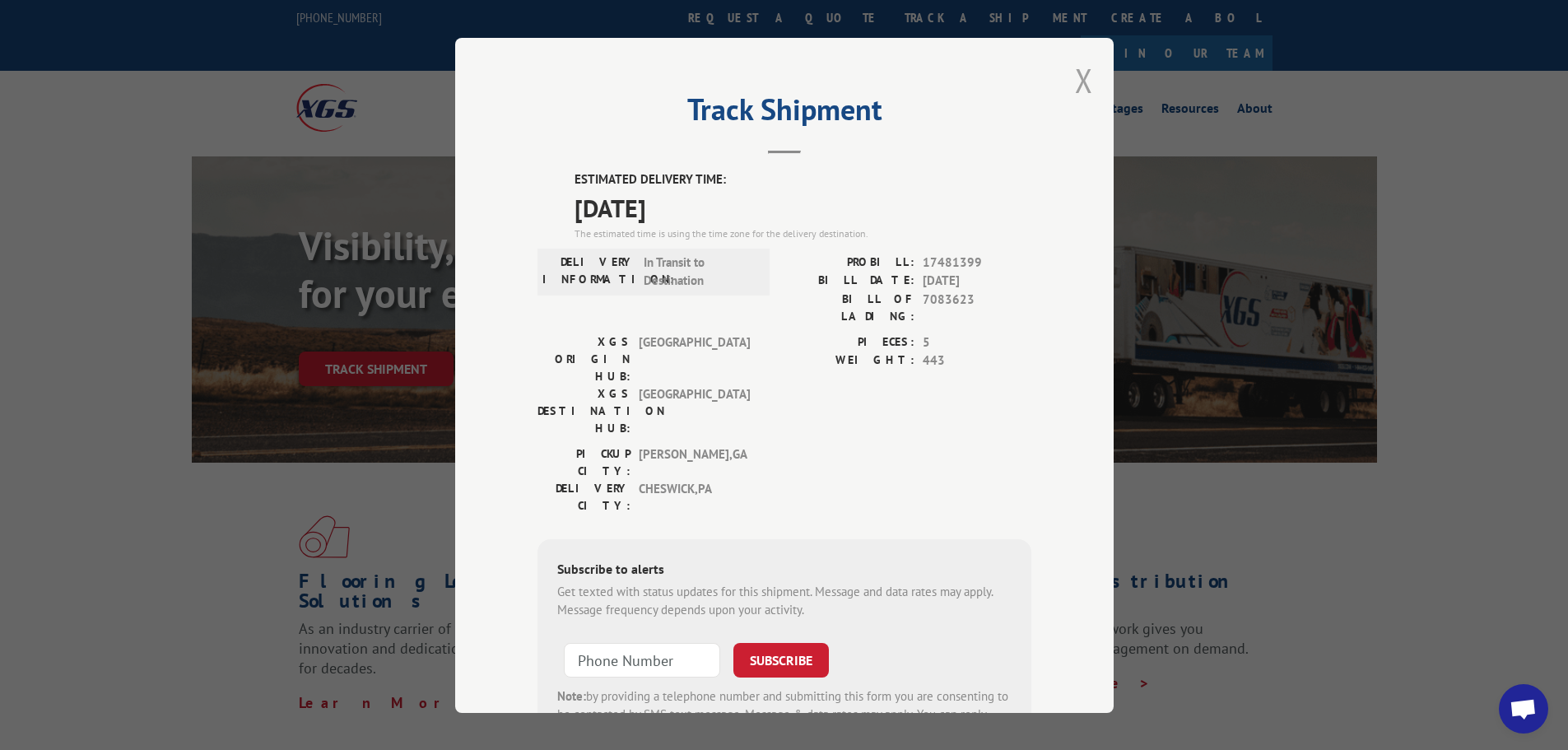
click at [1084, 77] on button "Close modal" at bounding box center [1084, 80] width 18 height 44
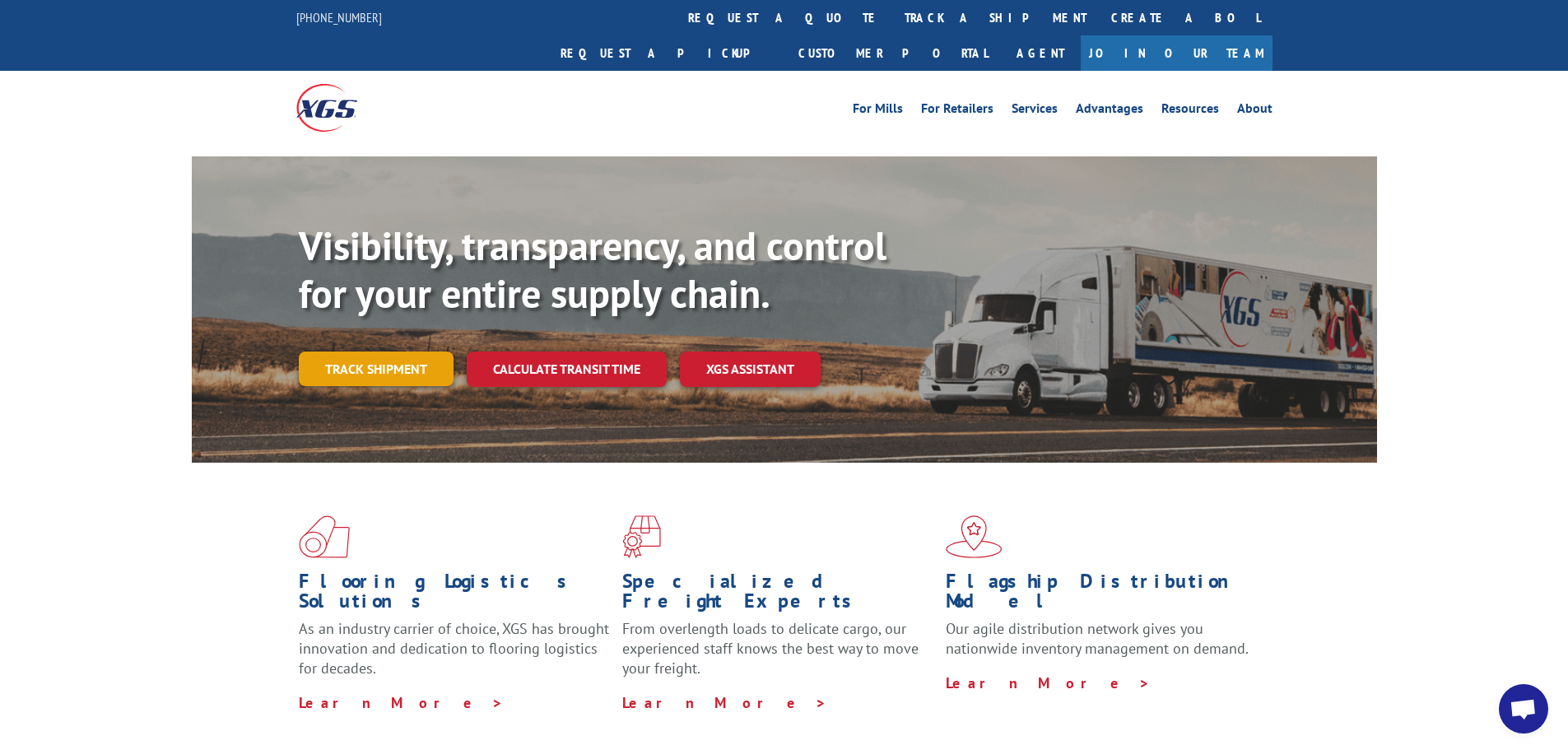
click at [375, 352] on link "Track shipment" at bounding box center [376, 368] width 155 height 35
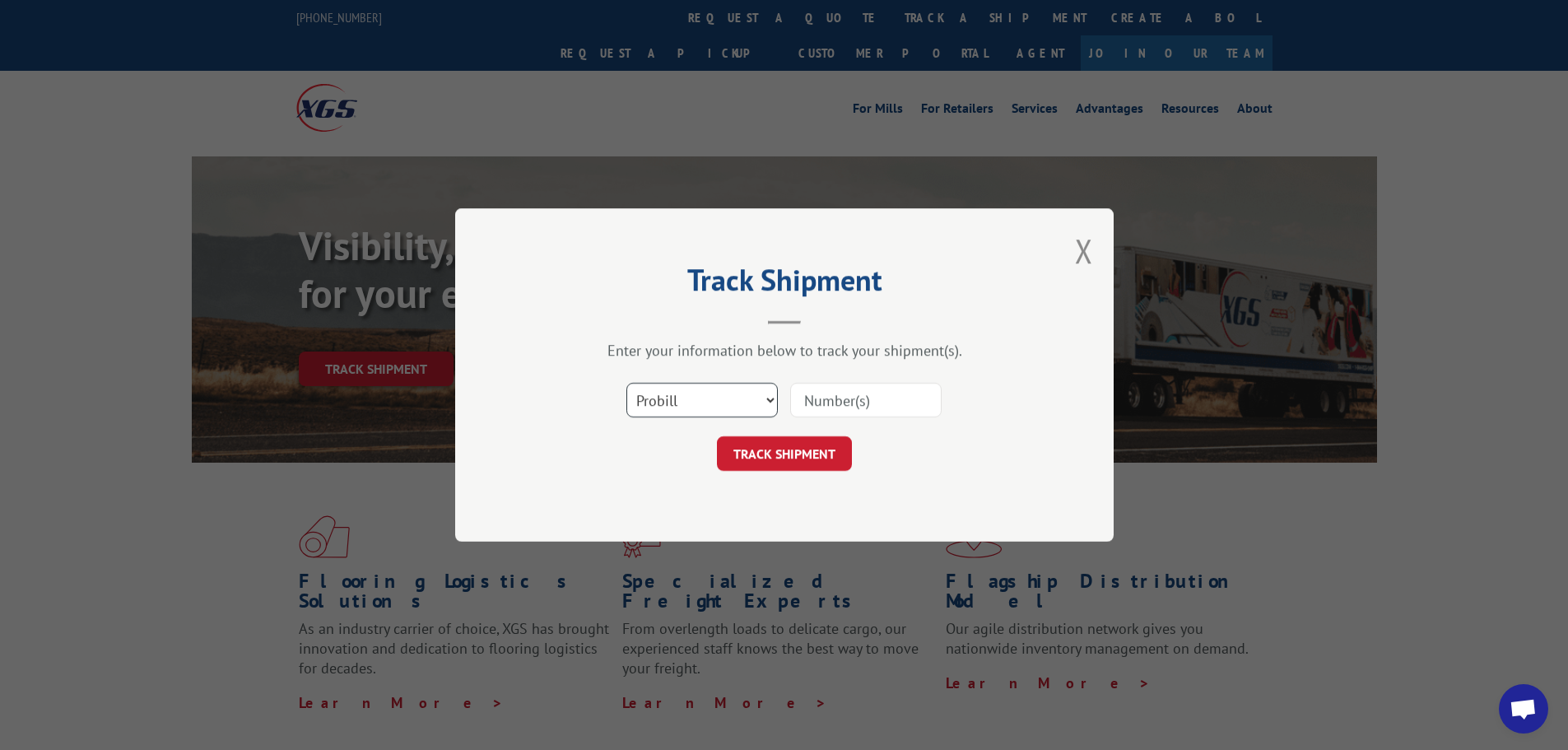
click at [770, 396] on select "Select category... Probill BOL PO" at bounding box center [702, 399] width 151 height 35
select select "bol"
click at [627, 382] on select "Select category... Probill BOL PO" at bounding box center [702, 399] width 151 height 35
click at [818, 396] on input at bounding box center [866, 399] width 151 height 35
type input "7083938"
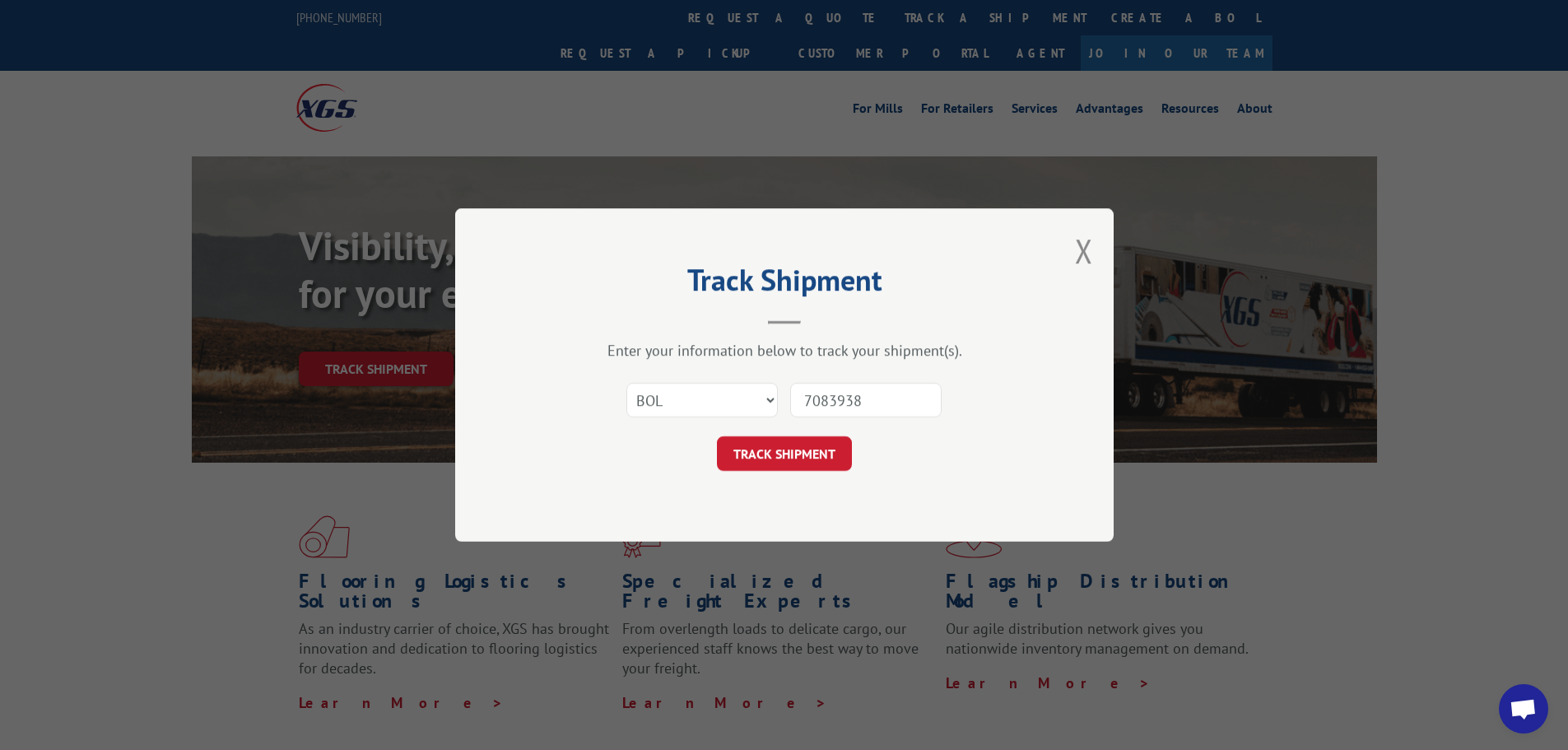
click button "TRACK SHIPMENT" at bounding box center [784, 453] width 135 height 35
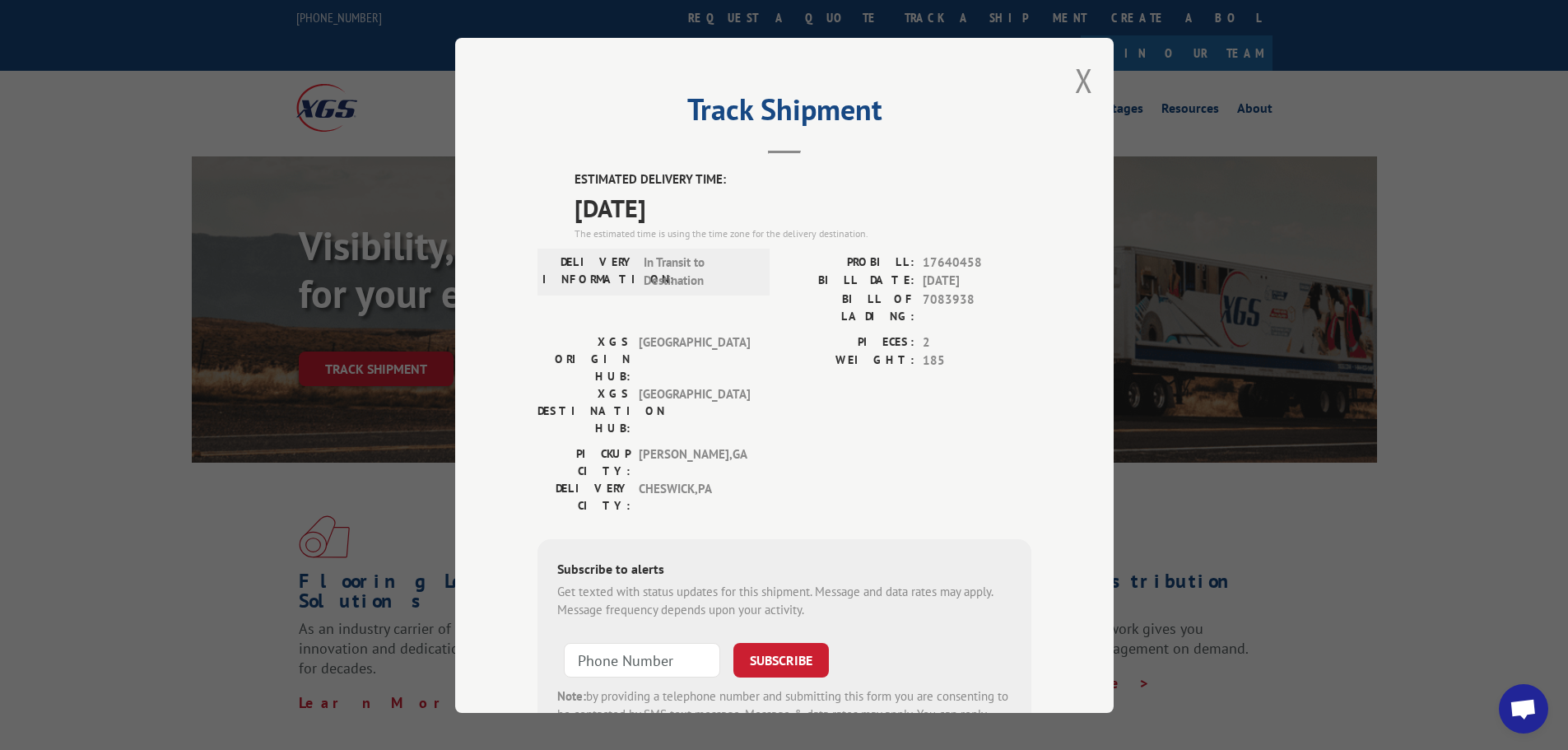
click at [1067, 78] on div "Track Shipment ESTIMATED DELIVERY TIME: [DATE] The estimated time is using the …" at bounding box center [784, 376] width 659 height 675
click at [1083, 77] on button "Close modal" at bounding box center [1084, 80] width 18 height 44
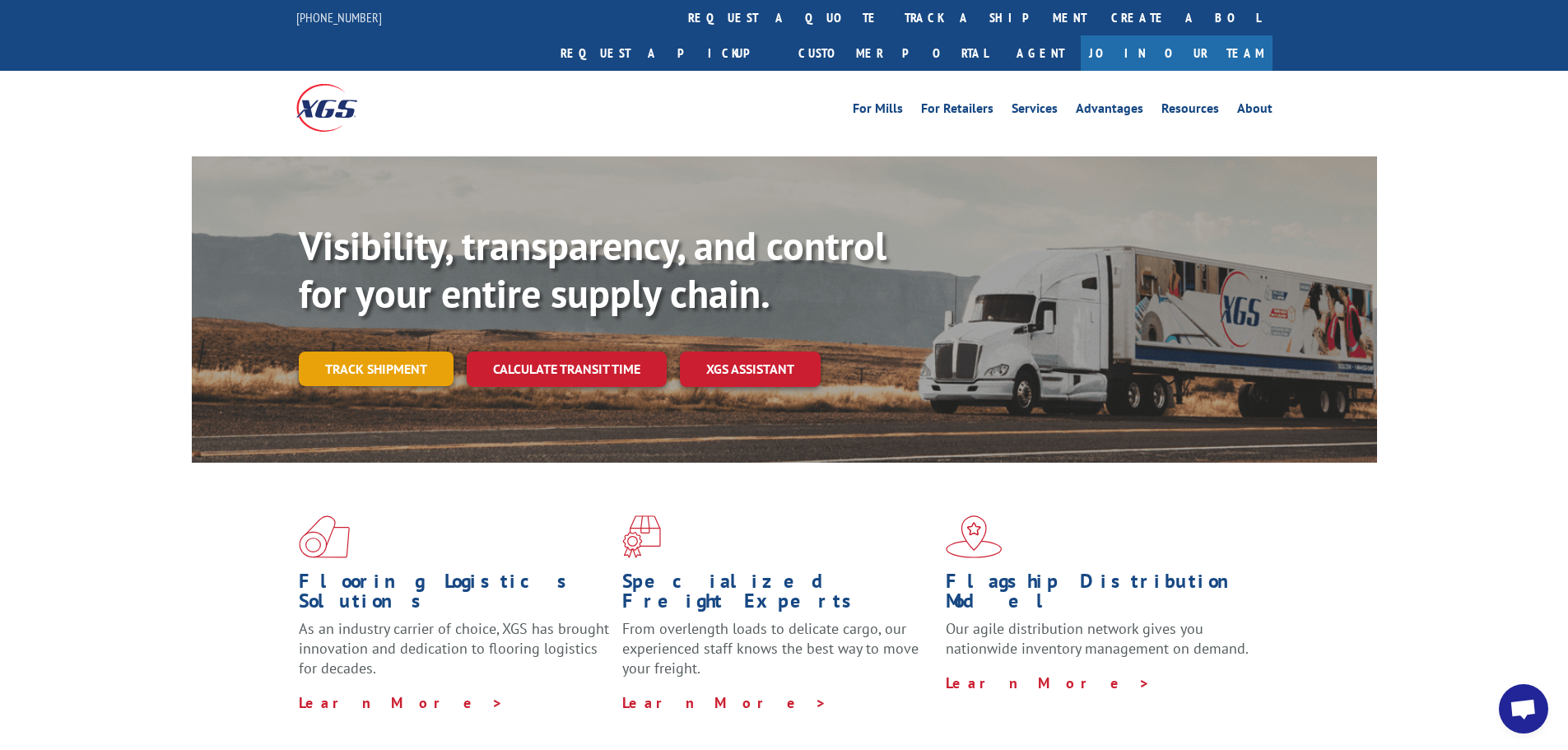
click at [366, 352] on link "Track shipment" at bounding box center [376, 368] width 155 height 35
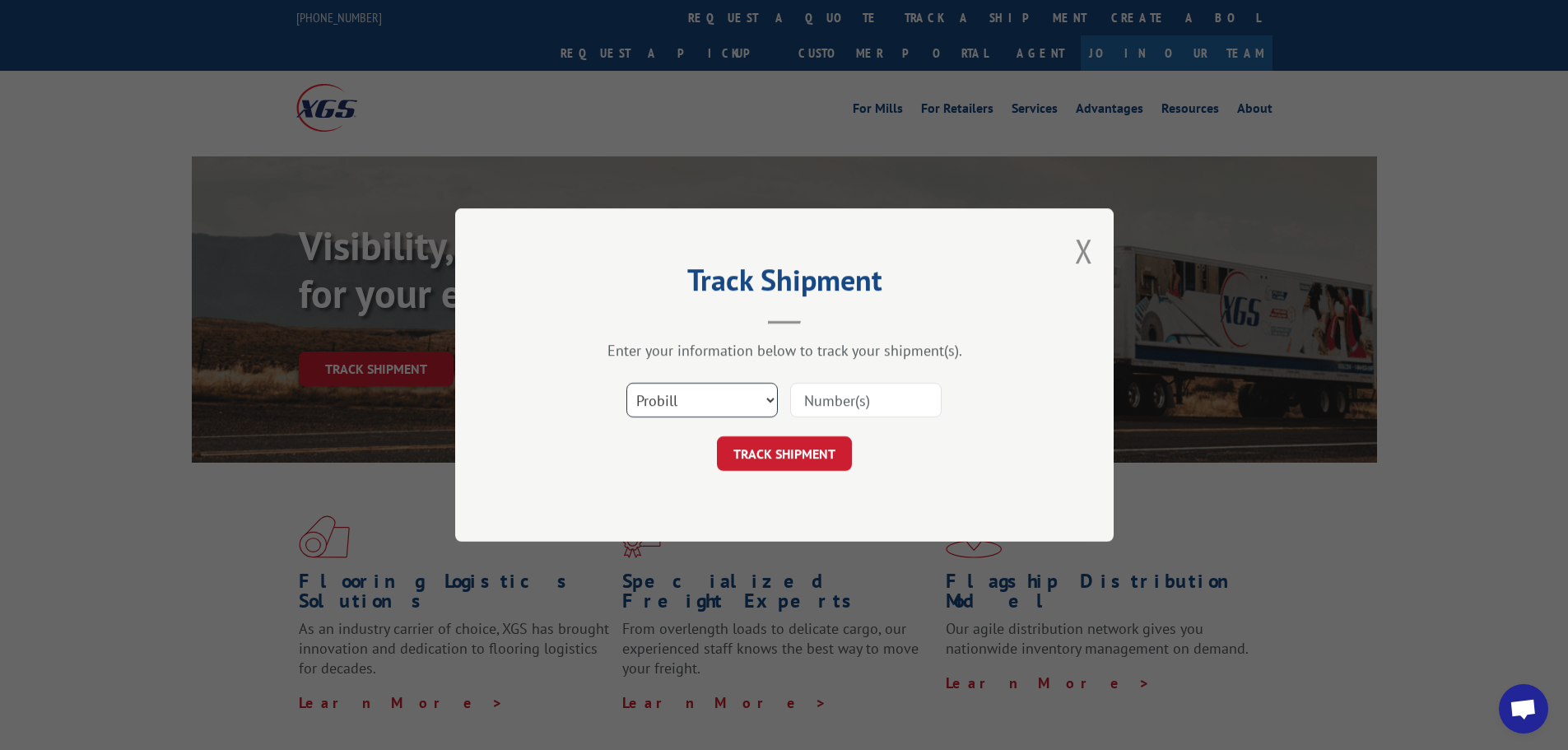
click at [771, 400] on select "Select category... Probill BOL PO" at bounding box center [702, 399] width 151 height 35
select select "bol"
click at [627, 382] on select "Select category... Probill BOL PO" at bounding box center [702, 399] width 151 height 35
click at [831, 403] on input at bounding box center [866, 399] width 151 height 35
type input "7083938"
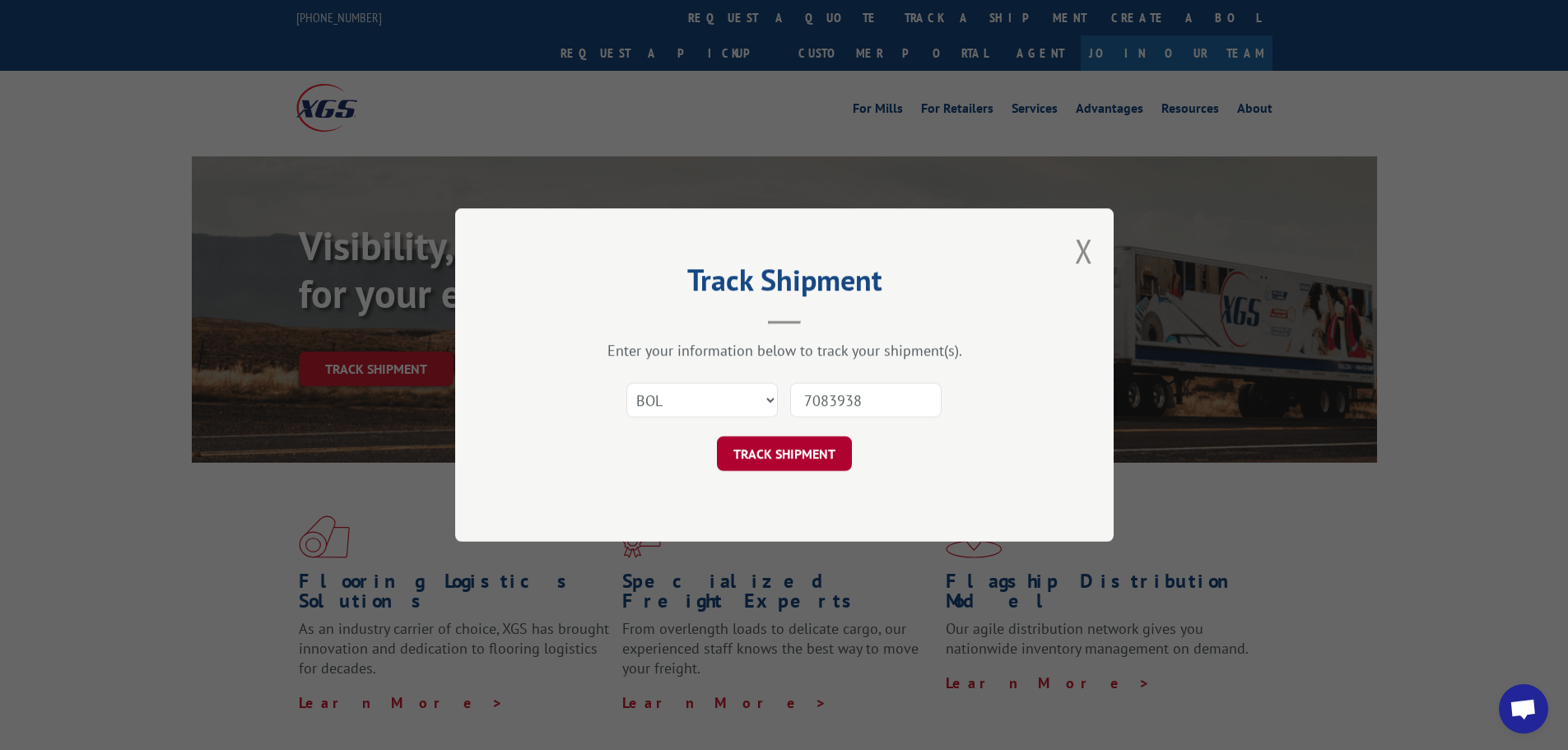
click at [805, 461] on button "TRACK SHIPMENT" at bounding box center [784, 453] width 135 height 35
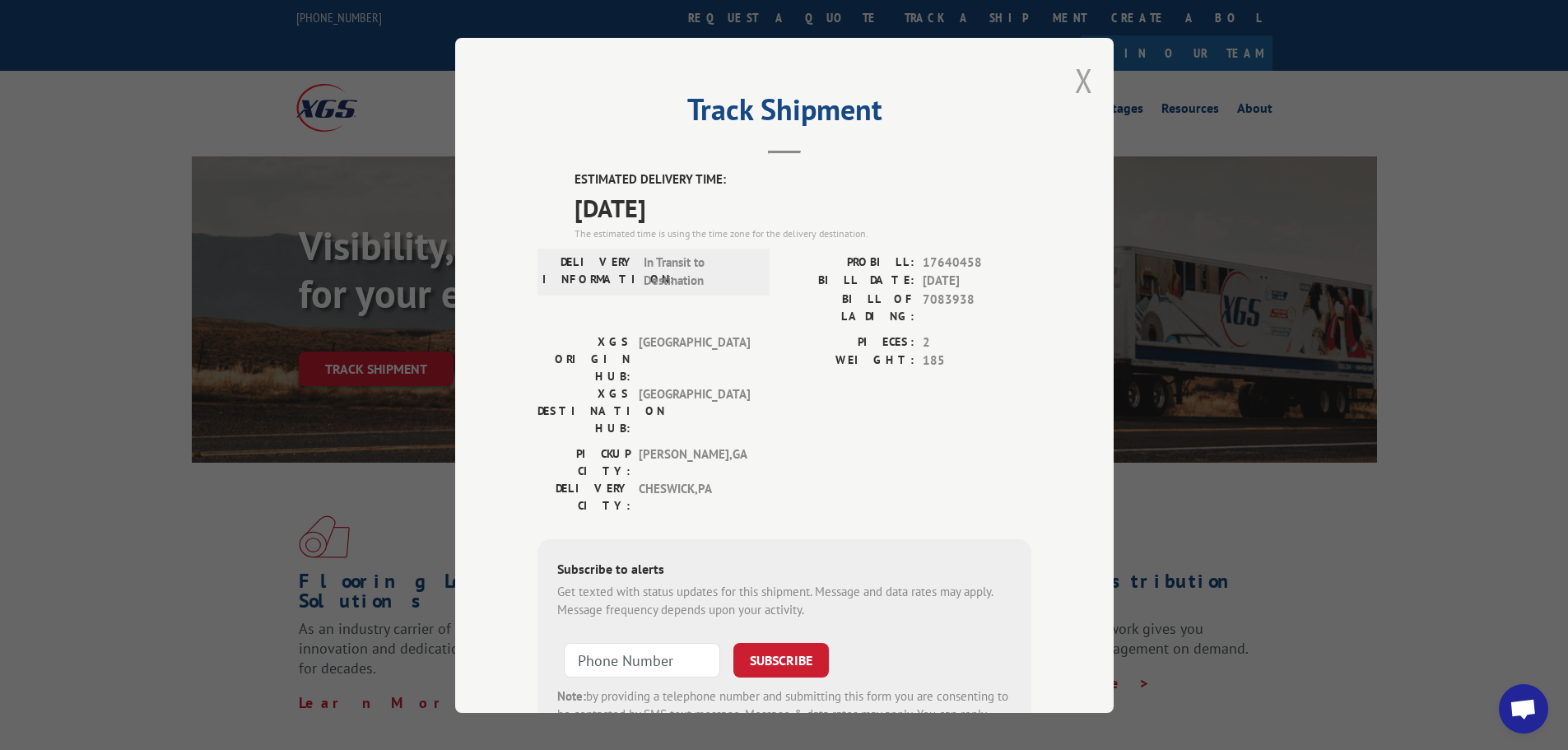
click at [1081, 67] on button "Close modal" at bounding box center [1084, 80] width 18 height 44
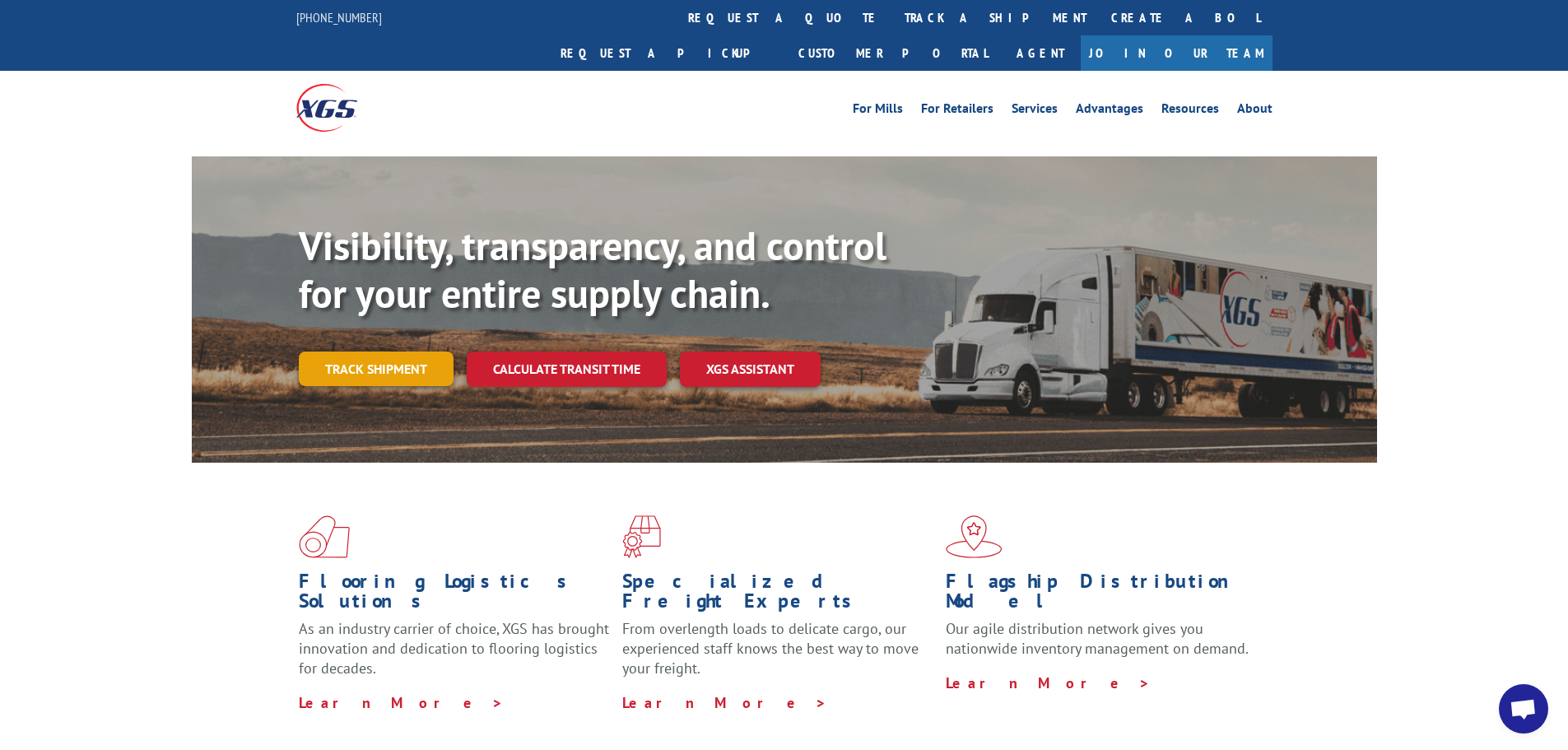
click at [414, 352] on link "Track shipment" at bounding box center [376, 368] width 155 height 35
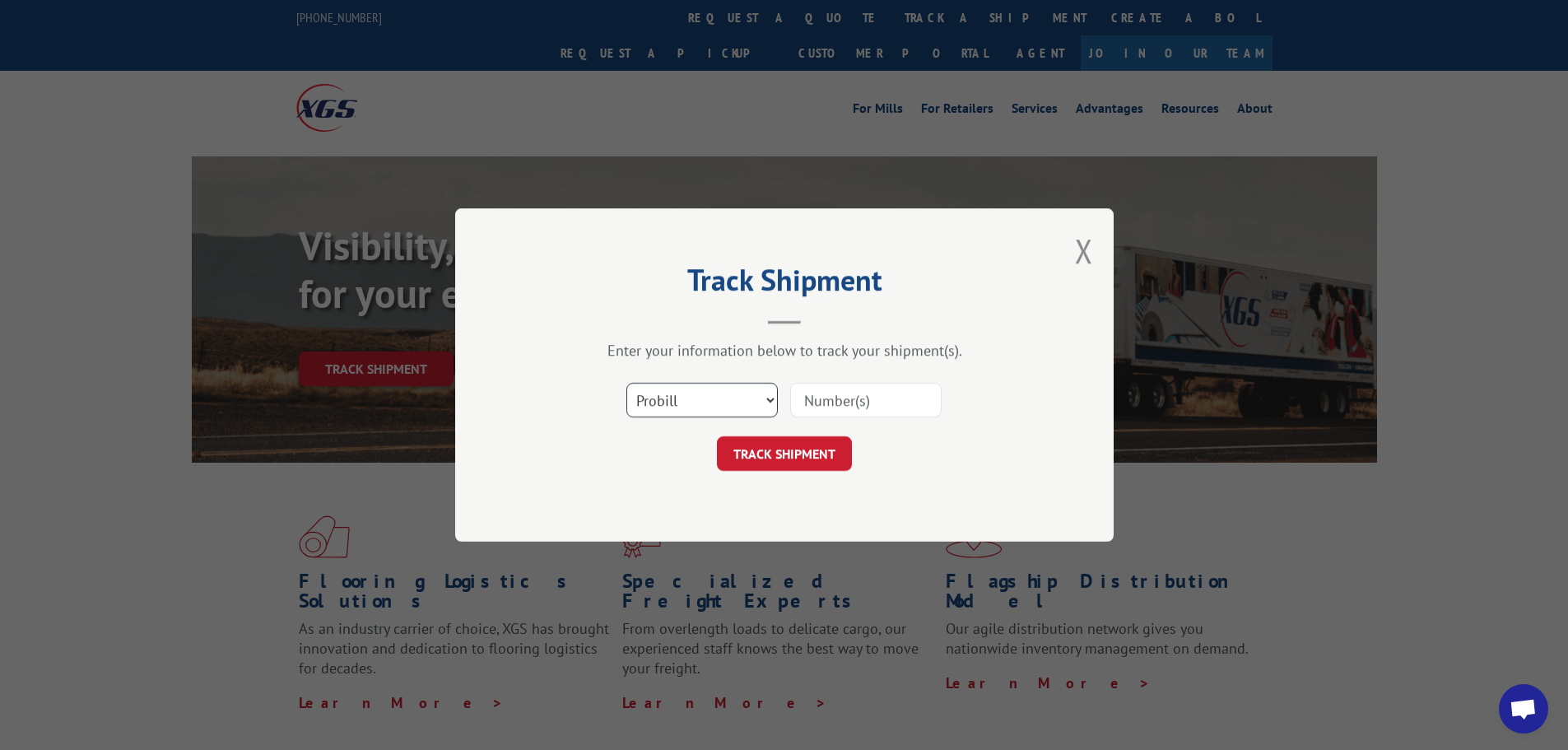
click at [770, 401] on select "Select category... Probill BOL PO" at bounding box center [702, 399] width 151 height 35
select select "bol"
click at [627, 382] on select "Select category... Probill BOL PO" at bounding box center [702, 399] width 151 height 35
click at [841, 410] on input at bounding box center [866, 399] width 151 height 35
type input "7079661"
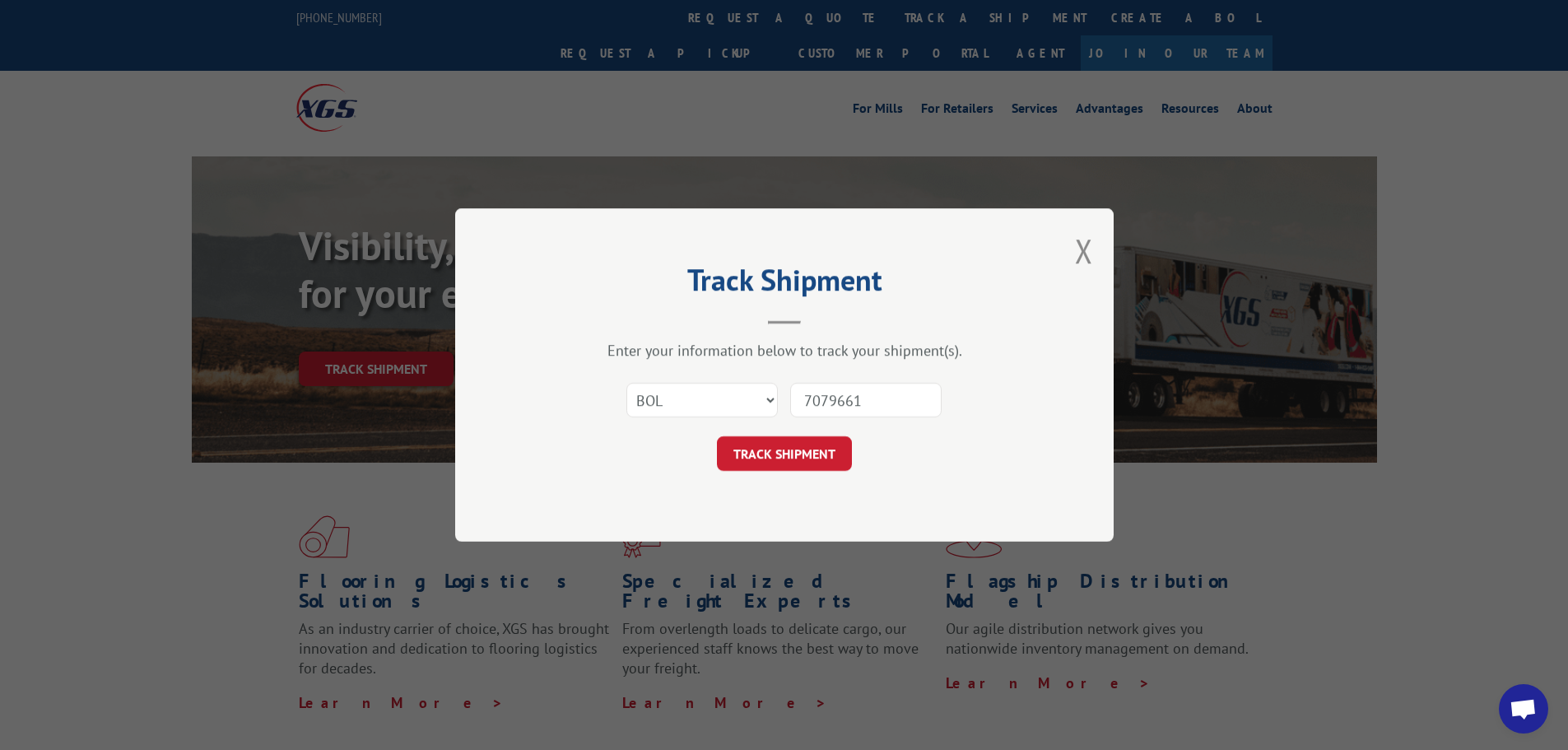
click button "TRACK SHIPMENT" at bounding box center [784, 453] width 135 height 35
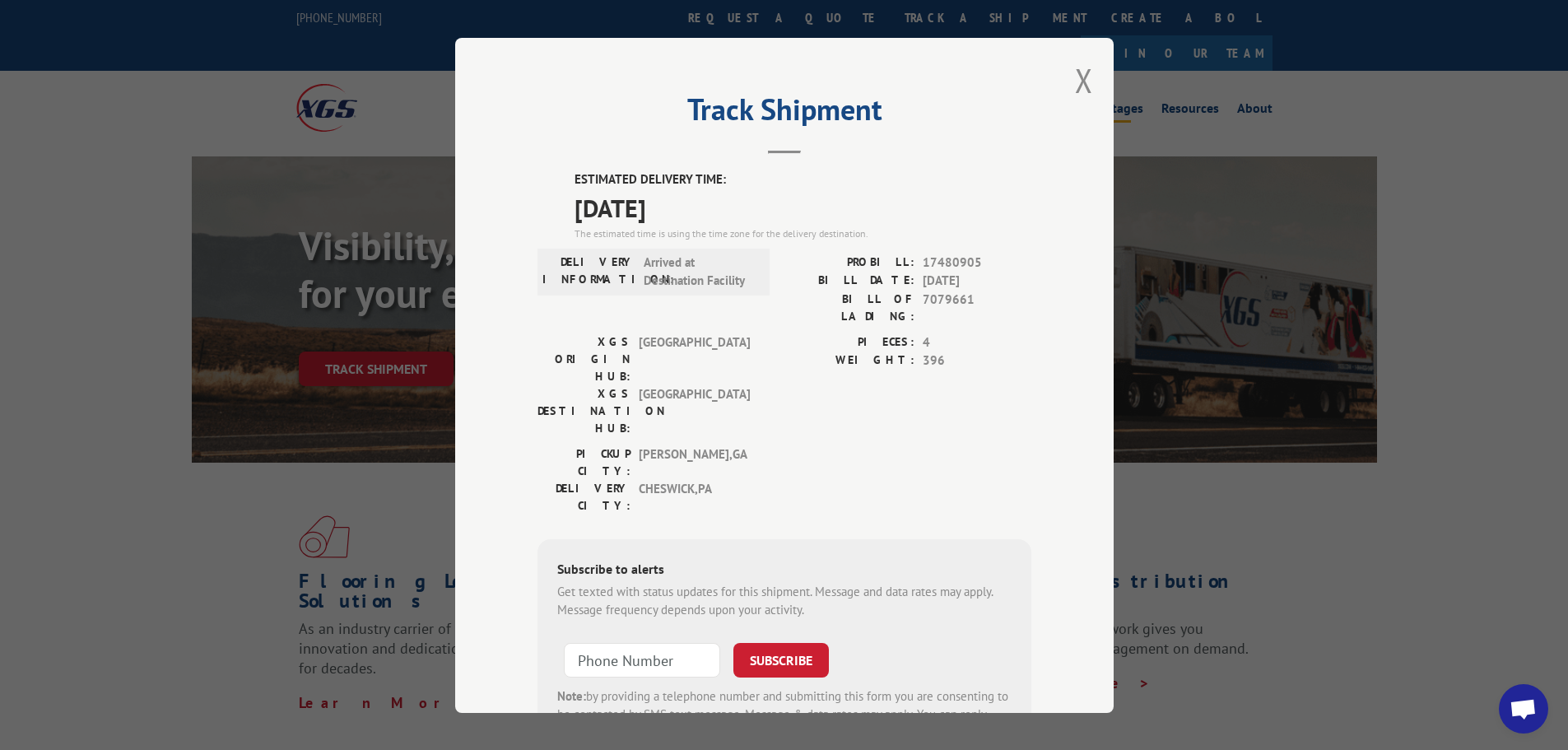
click at [1075, 75] on button "Close modal" at bounding box center [1084, 80] width 18 height 44
